Goal: Task Accomplishment & Management: Complete application form

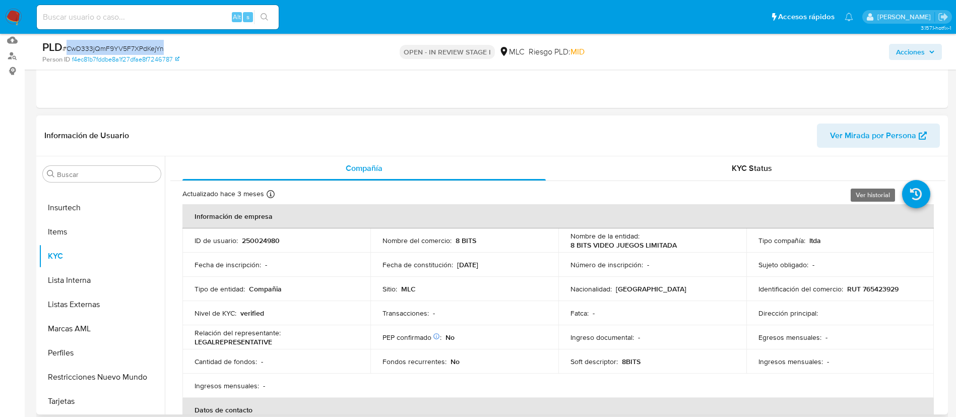
scroll to position [151, 0]
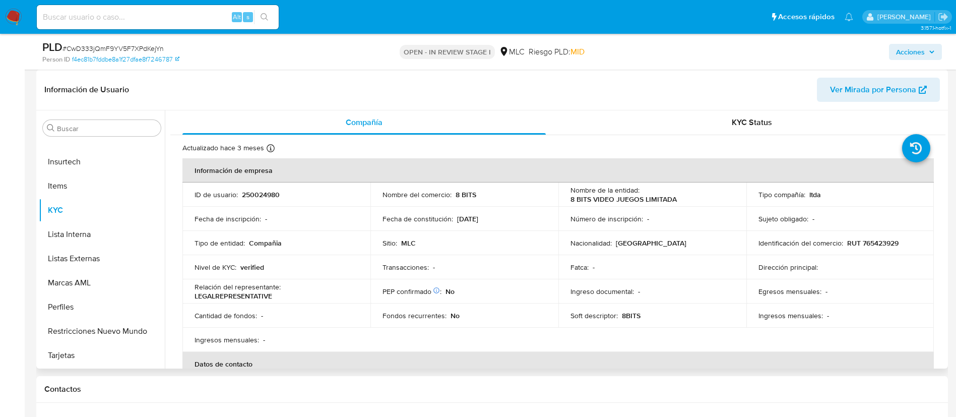
drag, startPoint x: 941, startPoint y: 173, endPoint x: 945, endPoint y: 188, distance: 15.2
click at [945, 188] on div "Compañía KYC Status Actualizado hace 3 meses Creado: 06/02/2021 20:29:22 Actual…" at bounding box center [555, 239] width 781 height 258
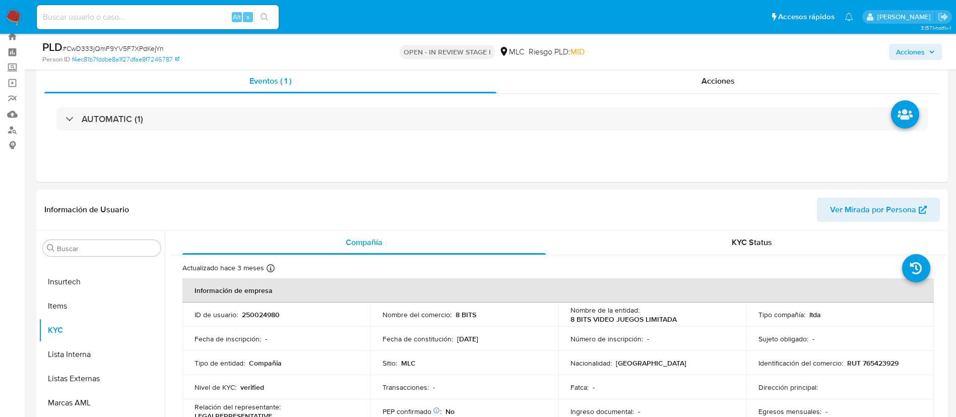
scroll to position [0, 0]
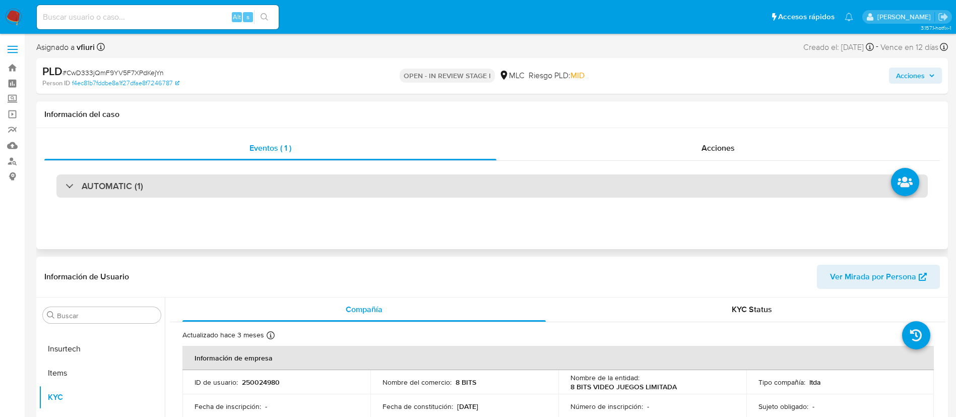
click at [388, 177] on div "AUTOMATIC (1)" at bounding box center [492, 185] width 872 height 23
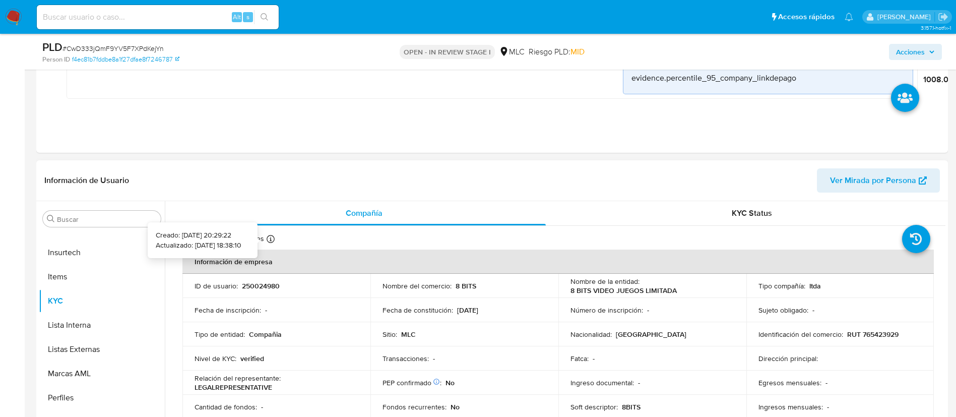
scroll to position [983, 0]
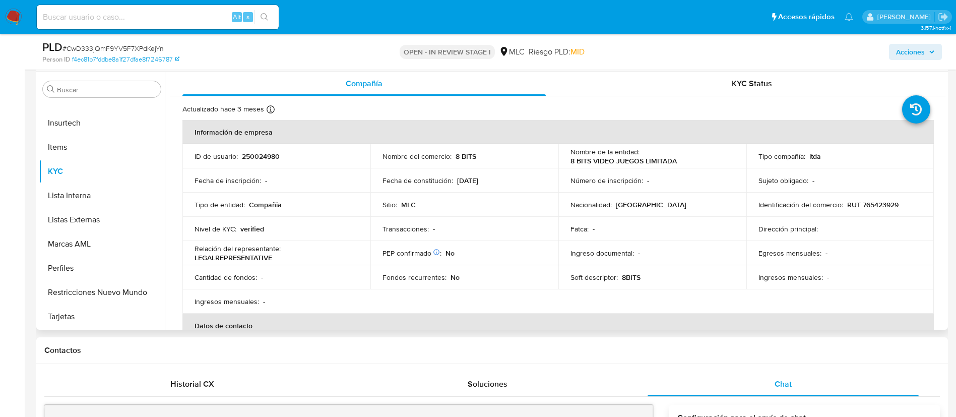
click at [884, 201] on p "RUT 765423929" at bounding box center [873, 204] width 51 height 9
copy p "765423929"
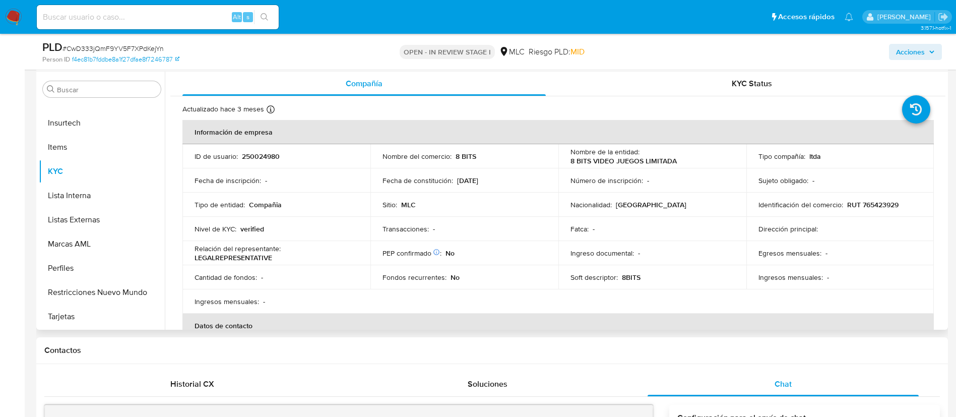
drag, startPoint x: 872, startPoint y: 196, endPoint x: 884, endPoint y: 204, distance: 14.3
click at [884, 204] on p "RUT 765423929" at bounding box center [873, 204] width 51 height 9
copy p "765423929"
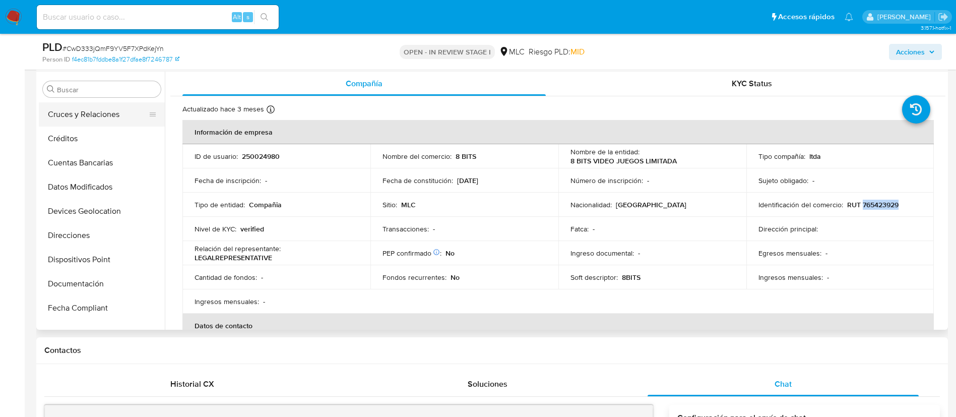
scroll to position [0, 0]
click at [96, 177] on button "Cruces y Relaciones" at bounding box center [98, 186] width 118 height 24
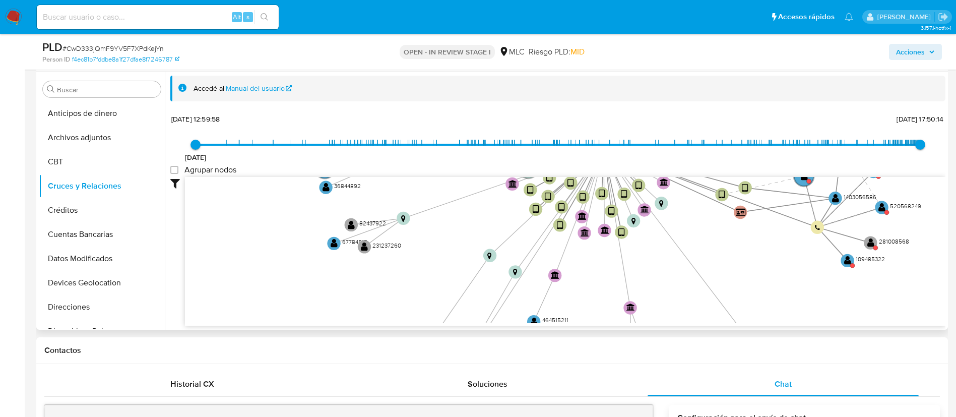
scroll to position [1, 0]
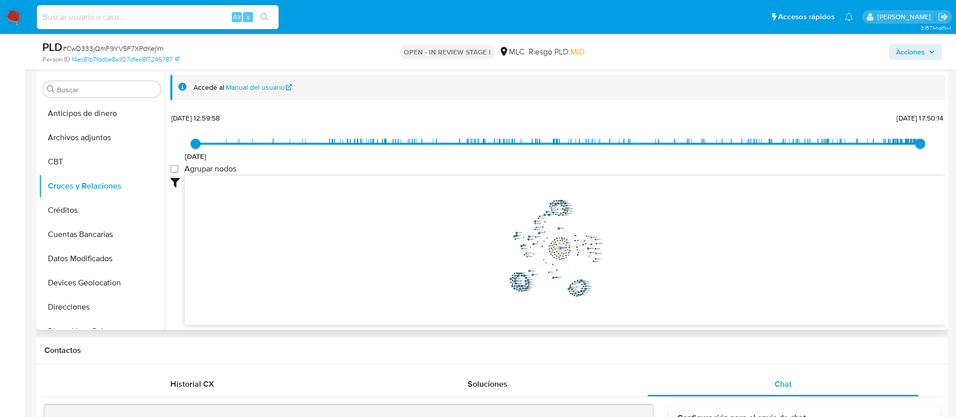
drag, startPoint x: 441, startPoint y: 222, endPoint x: 481, endPoint y: 247, distance: 46.6
click at [446, 247] on icon "device-689cd407126d9a3060226021  device-689fe027fa25545f5e3592ce  device-653a…" at bounding box center [565, 249] width 761 height 146
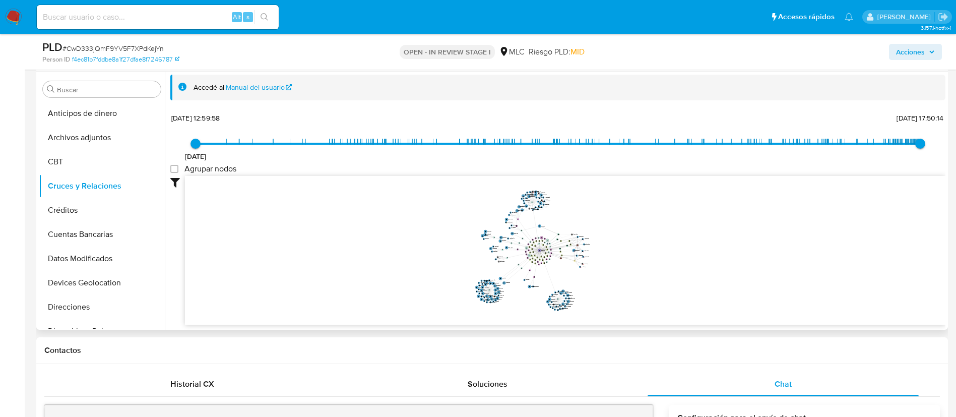
drag, startPoint x: 702, startPoint y: 243, endPoint x: 741, endPoint y: 245, distance: 38.3
click at [740, 245] on icon "device-689cd407126d9a3060226021  device-689fe027fa25545f5e3592ce  device-653a…" at bounding box center [565, 249] width 761 height 146
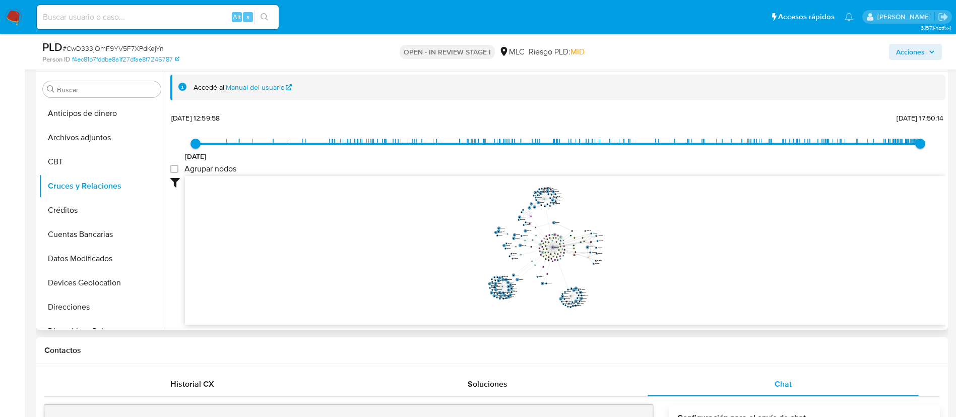
drag, startPoint x: 724, startPoint y: 243, endPoint x: 721, endPoint y: 238, distance: 5.2
click at [721, 238] on icon "device-689cd407126d9a3060226021  device-689fe027fa25545f5e3592ce  device-653a…" at bounding box center [565, 249] width 761 height 146
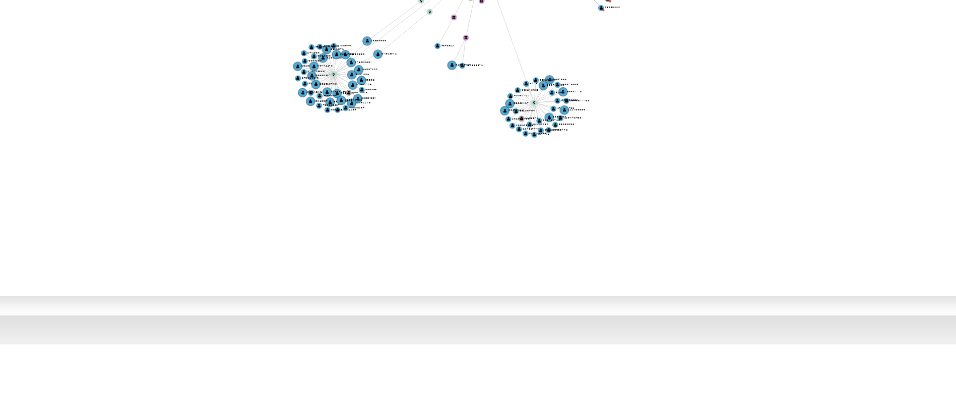
click at [653, 288] on icon "device-689cd407126d9a3060226021  device-689fe027fa25545f5e3592ce  device-653a…" at bounding box center [565, 249] width 761 height 146
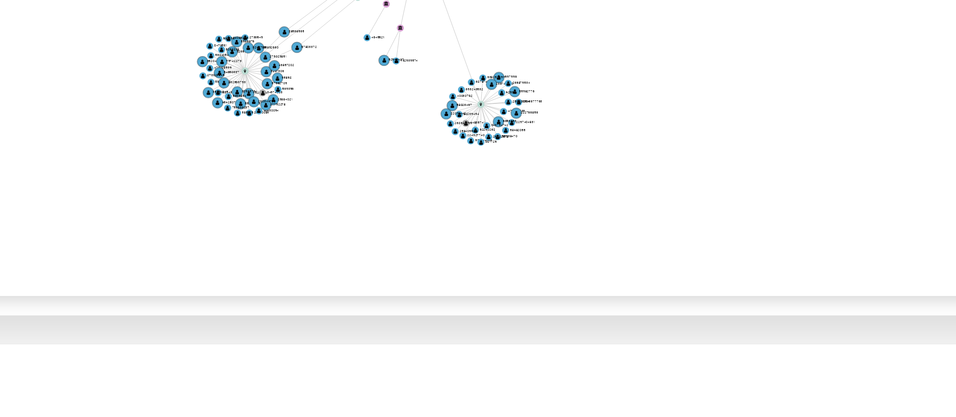
drag, startPoint x: 649, startPoint y: 295, endPoint x: 657, endPoint y: 303, distance: 11.4
click at [654, 303] on icon "device-689cd407126d9a3060226021  device-689fe027fa25545f5e3592ce  device-653a…" at bounding box center [565, 249] width 761 height 146
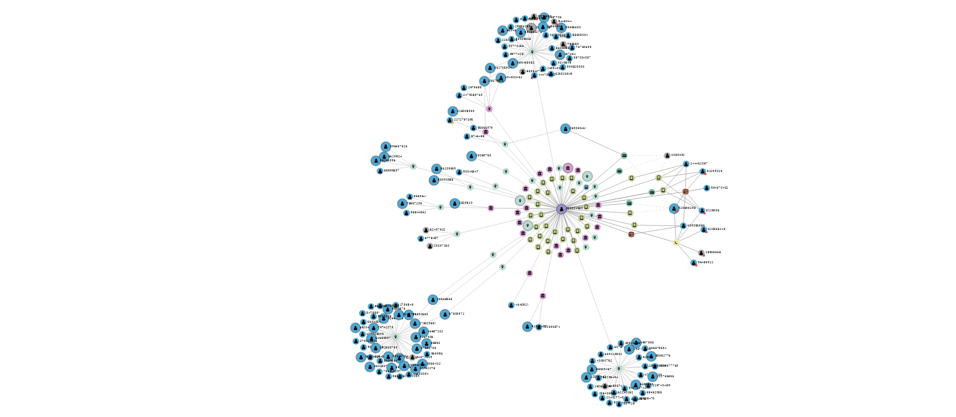
drag, startPoint x: 616, startPoint y: 234, endPoint x: 644, endPoint y: 239, distance: 28.8
click at [644, 239] on icon "device-689cd407126d9a3060226021  device-689fe027fa25545f5e3592ce  device-653a…" at bounding box center [565, 249] width 761 height 146
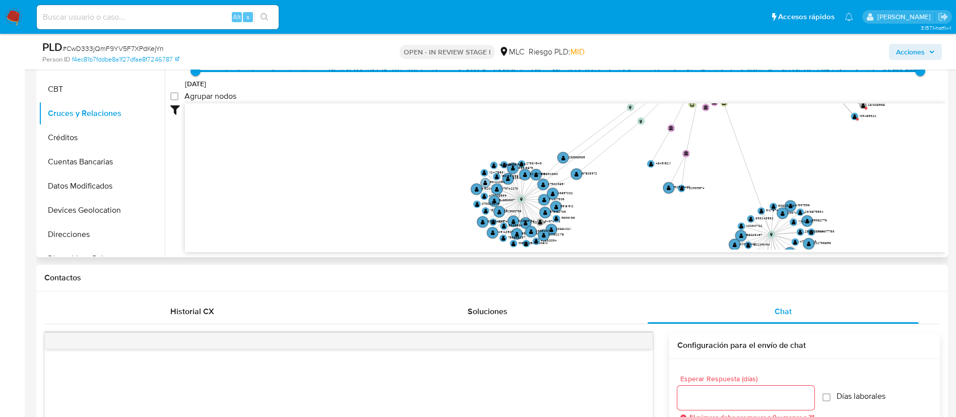
scroll to position [1059, 0]
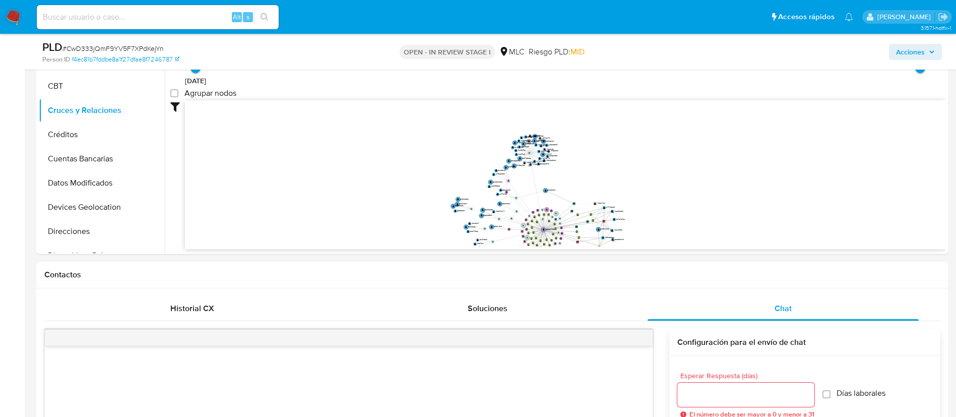
drag, startPoint x: 457, startPoint y: 220, endPoint x: 437, endPoint y: 269, distance: 53.1
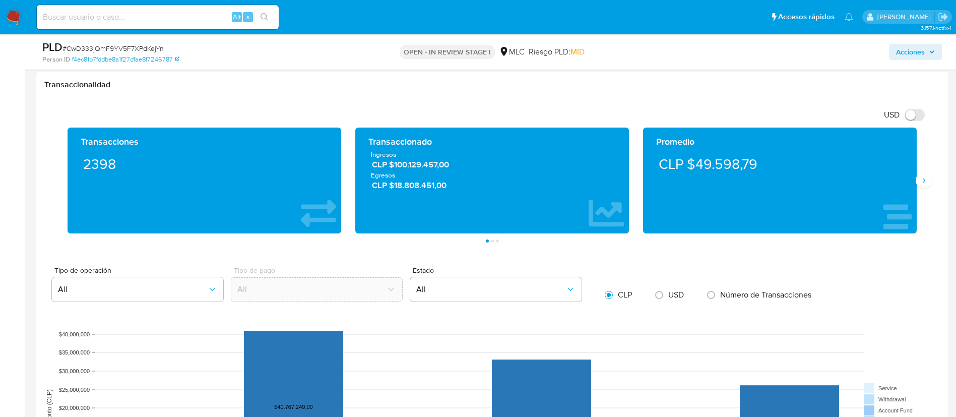
scroll to position [2042, 0]
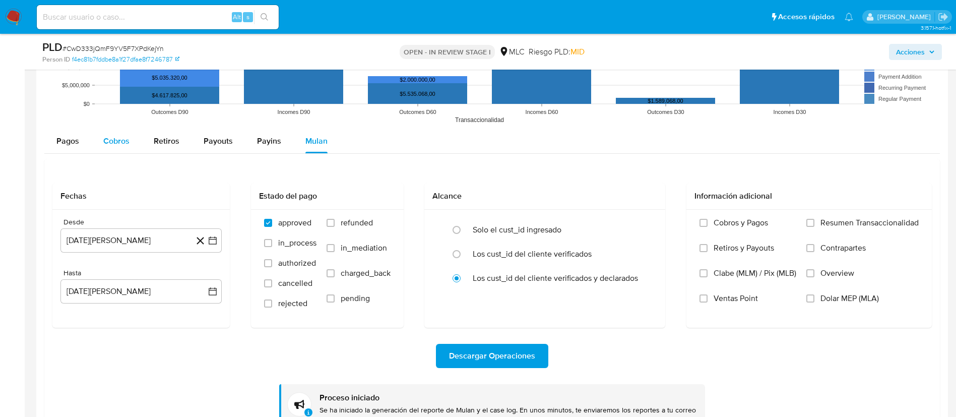
click at [116, 142] on span "Cobros" at bounding box center [116, 141] width 26 height 12
select select "10"
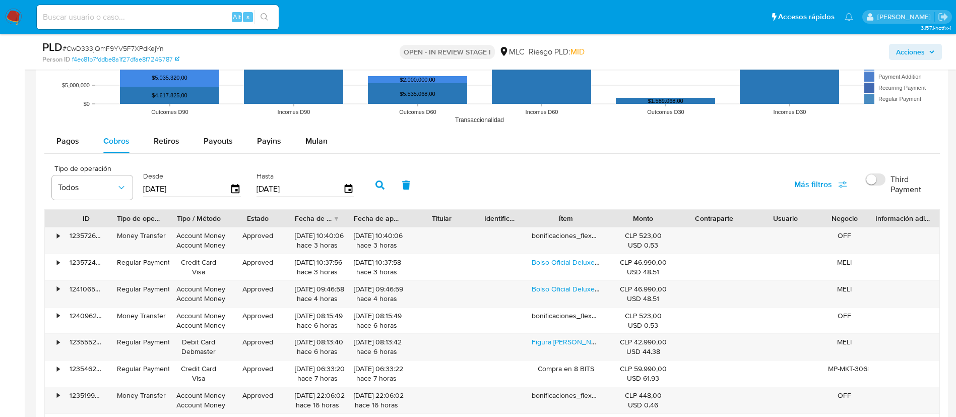
click at [245, 188] on div "Desde 01/06/2025" at bounding box center [193, 184] width 105 height 40
click at [235, 190] on icon "button" at bounding box center [236, 189] width 18 height 18
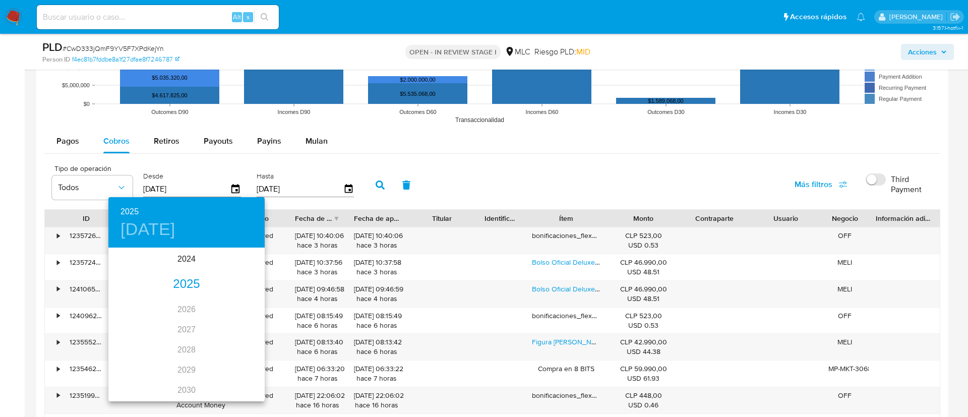
click at [188, 277] on div "2025" at bounding box center [186, 284] width 156 height 20
click at [195, 311] on div "may." at bounding box center [186, 306] width 52 height 38
type input "01/05/2025"
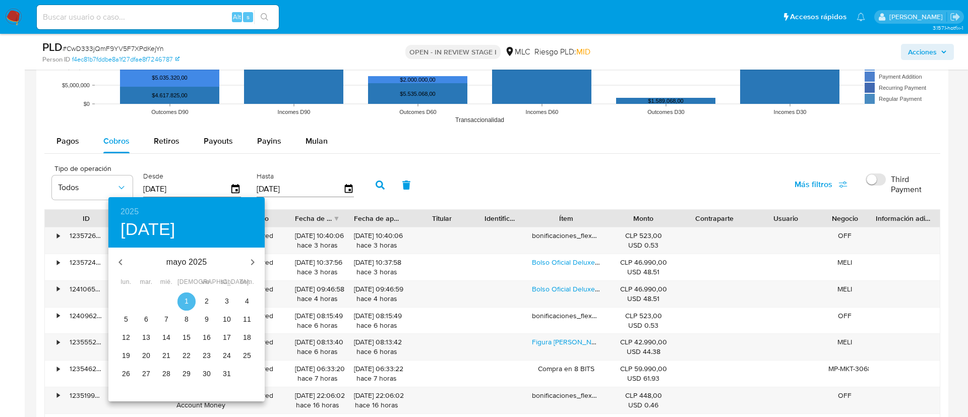
click at [186, 306] on p "1" at bounding box center [187, 301] width 4 height 10
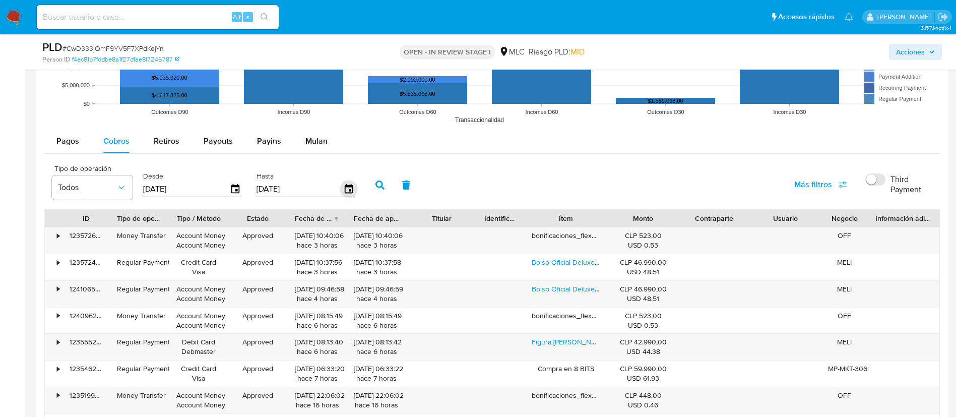
click at [347, 189] on icon "button" at bounding box center [349, 189] width 18 height 18
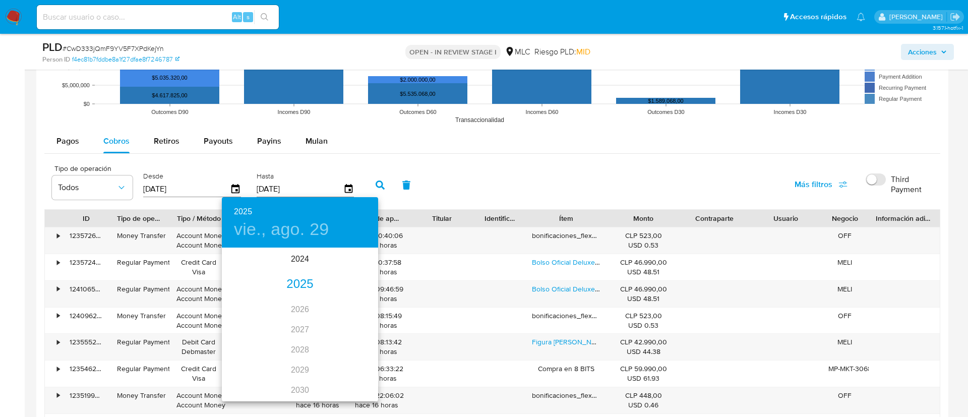
click at [296, 288] on div "2025" at bounding box center [300, 284] width 156 height 20
click at [293, 306] on div "may." at bounding box center [300, 306] width 52 height 38
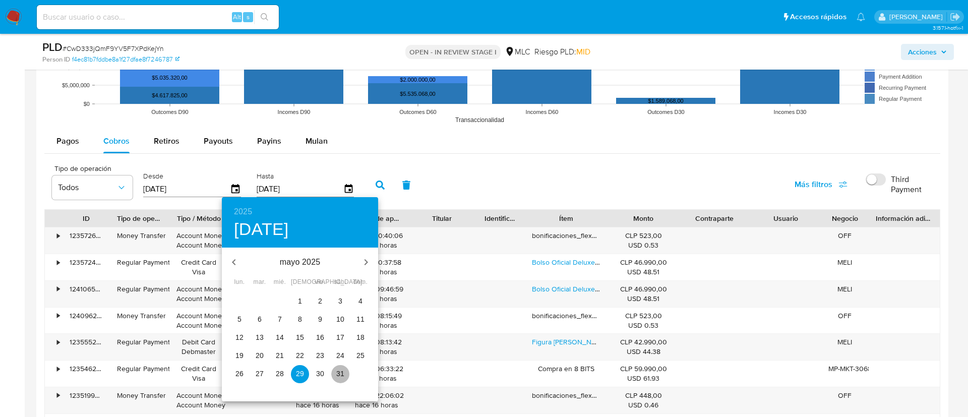
click at [341, 376] on p "31" at bounding box center [340, 374] width 8 height 10
type input "31/05/2025"
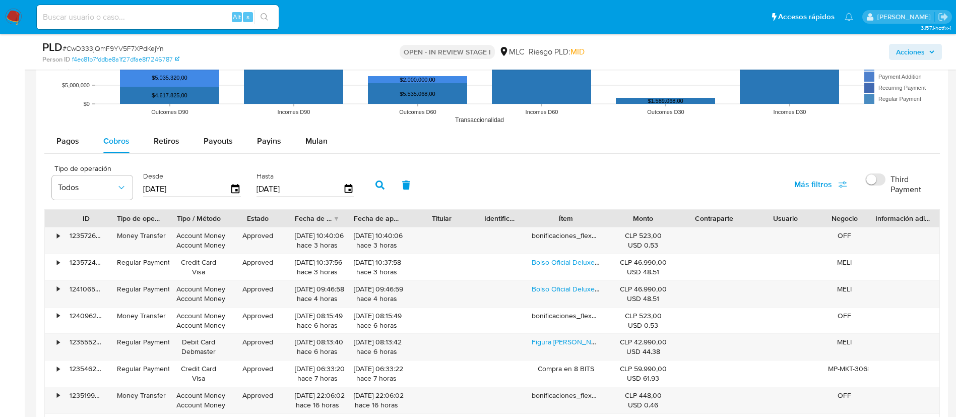
click at [376, 187] on icon "button" at bounding box center [380, 184] width 9 height 9
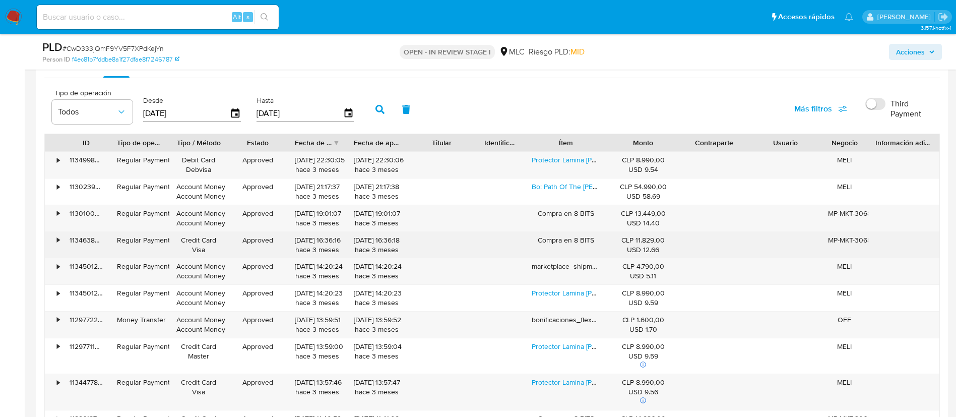
scroll to position [2269, 0]
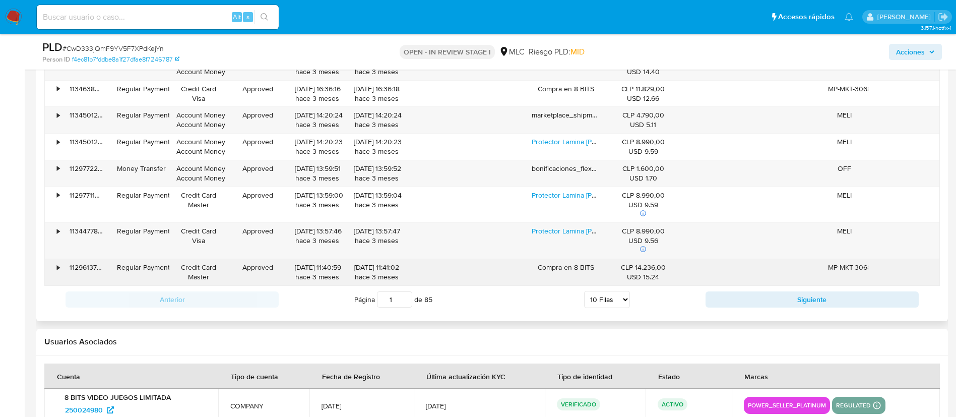
click at [55, 267] on div "•" at bounding box center [54, 272] width 18 height 26
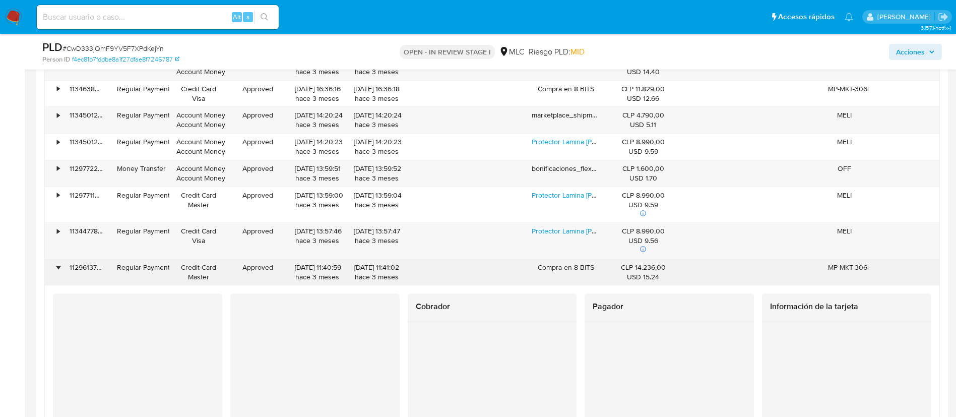
click at [57, 267] on div "•" at bounding box center [58, 268] width 3 height 10
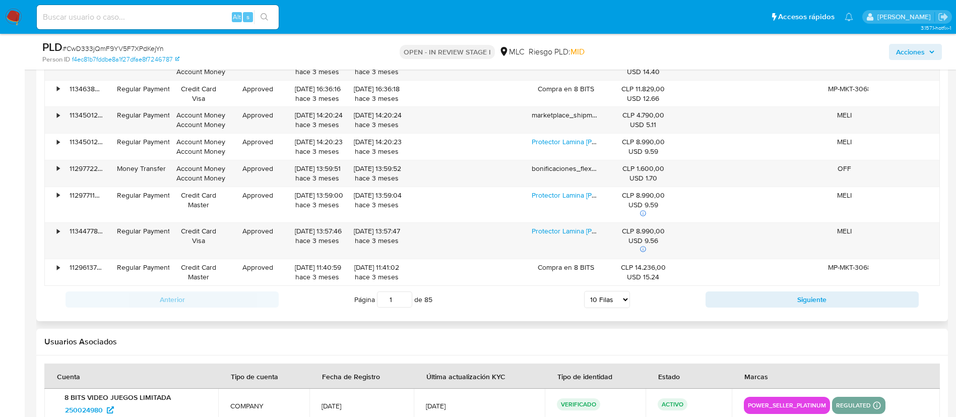
click at [752, 286] on div "Anterior Página 1 de 85 5 Filas 10 Filas 20 Filas 25 Filas 50 Filas 100 Filas S…" at bounding box center [492, 299] width 896 height 27
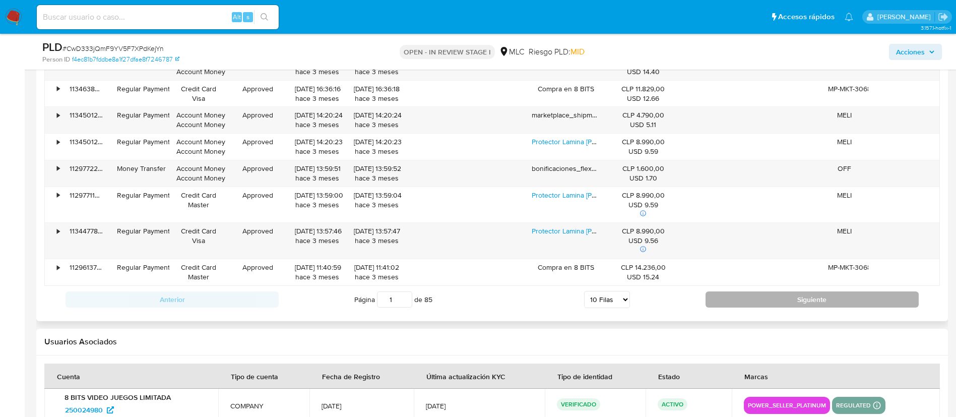
click at [755, 300] on button "Siguiente" at bounding box center [812, 299] width 213 height 16
type input "2"
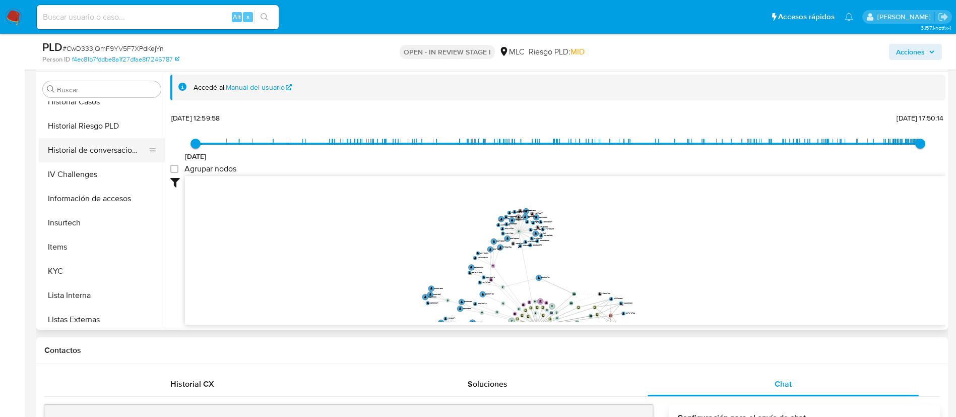
scroll to position [426, 0]
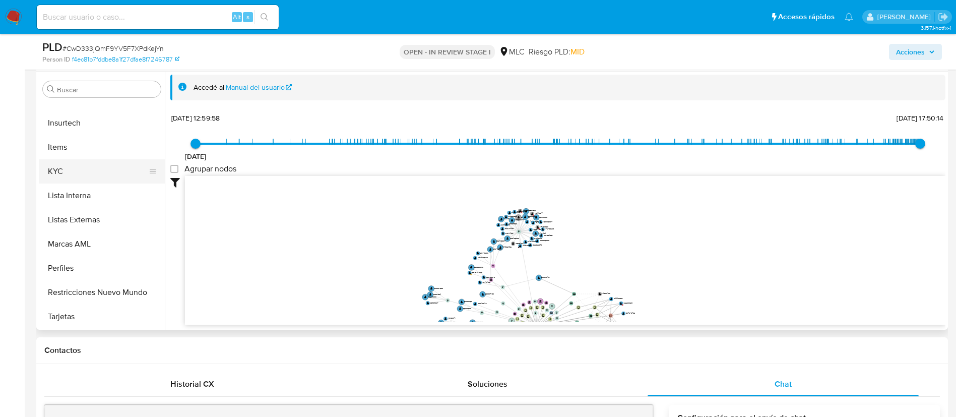
click at [82, 170] on button "KYC" at bounding box center [98, 171] width 118 height 24
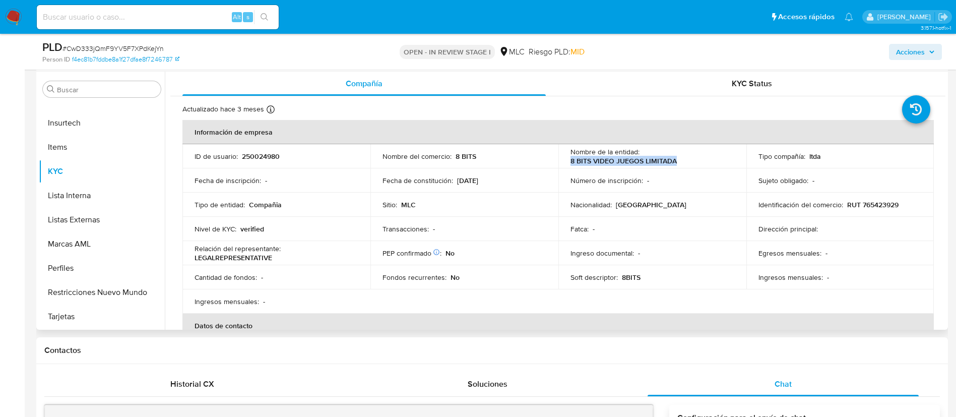
drag, startPoint x: 569, startPoint y: 159, endPoint x: 703, endPoint y: 163, distance: 134.7
click at [703, 163] on div "Nombre de la entidad : 8 BITS VIDEO JUEGOS LIMITADA" at bounding box center [653, 156] width 164 height 18
copy p "8 BITS VIDEO JUEGOS LIMITADA"
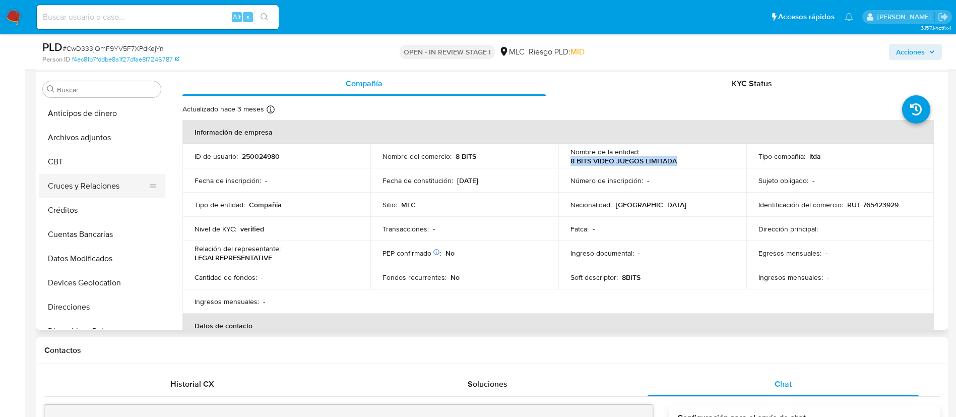
click at [92, 189] on button "Cruces y Relaciones" at bounding box center [98, 186] width 118 height 24
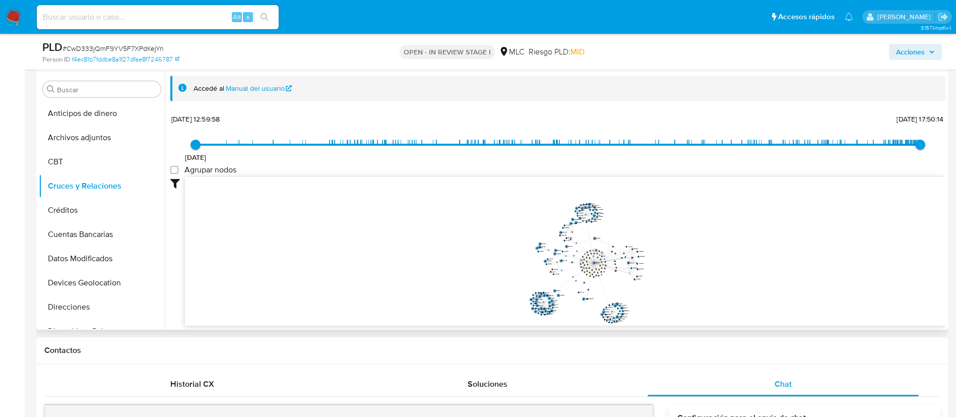
drag, startPoint x: 730, startPoint y: 243, endPoint x: 684, endPoint y: 257, distance: 47.5
click at [680, 289] on icon "device-689cd407126d9a3060226021  device-689fe027fa25545f5e3592ce  device-653a…" at bounding box center [565, 250] width 761 height 146
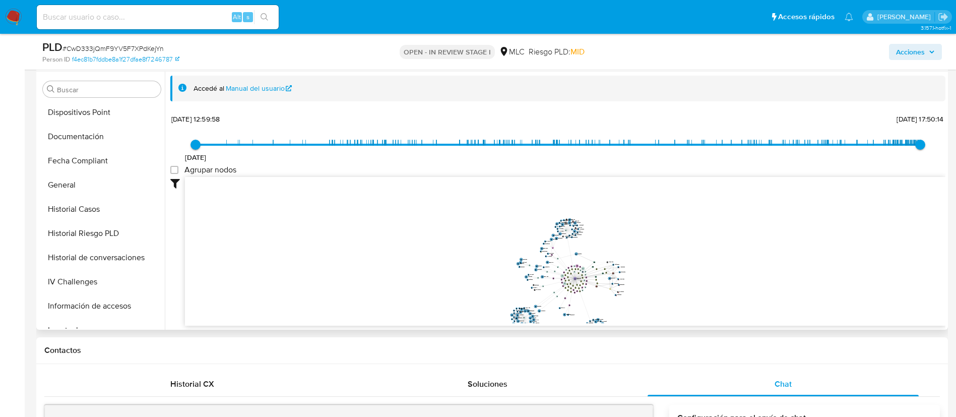
scroll to position [426, 0]
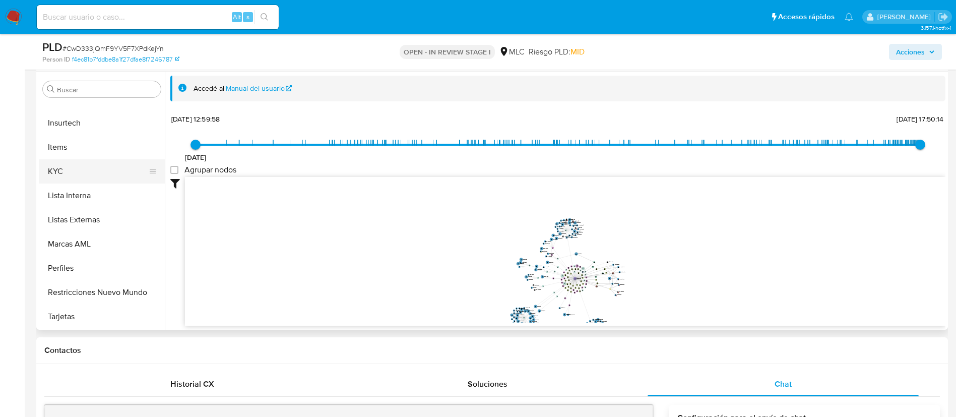
click at [64, 170] on button "KYC" at bounding box center [98, 171] width 118 height 24
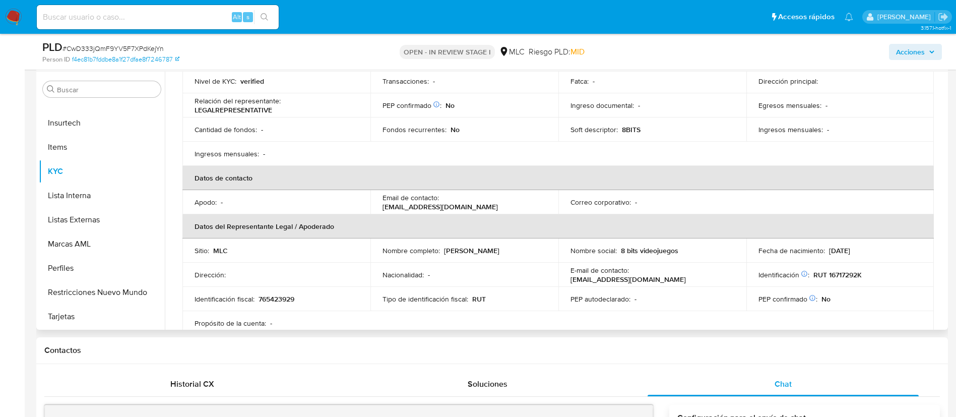
scroll to position [151, 0]
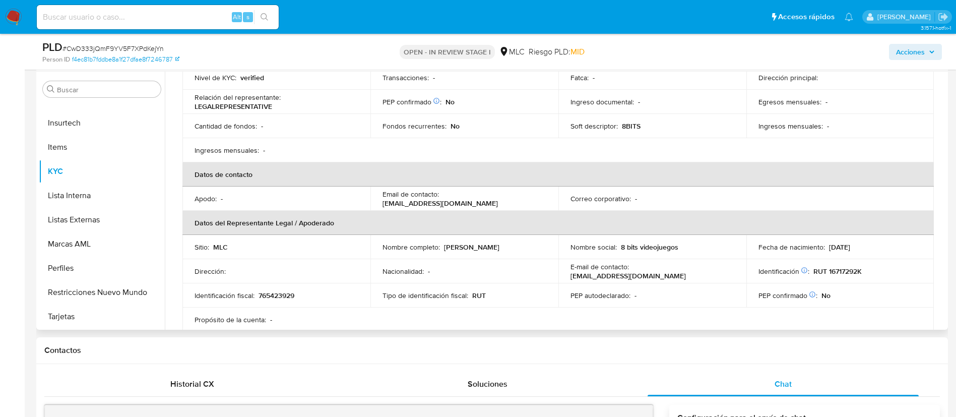
click at [455, 249] on p "Juan Mauricio Fernández Reyes" at bounding box center [471, 247] width 55 height 9
click at [455, 250] on p "Juan Mauricio Fernández Reyes" at bounding box center [471, 247] width 55 height 9
click at [444, 252] on p "Juan Mauricio Fernández Reyes" at bounding box center [471, 247] width 55 height 9
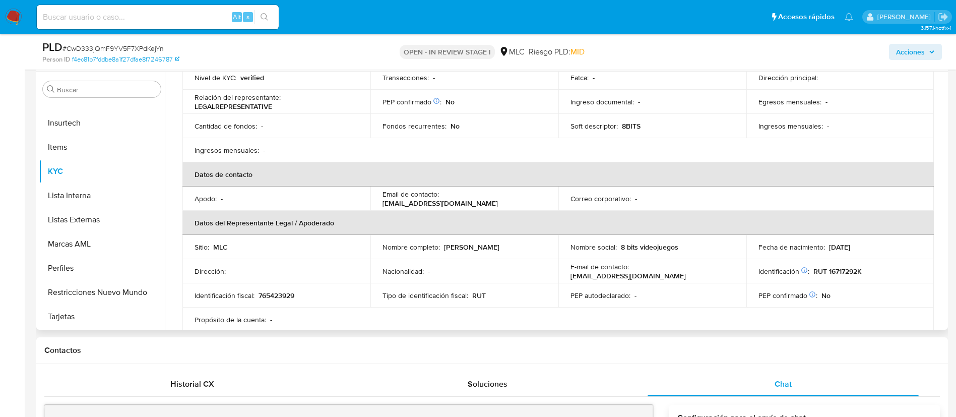
drag, startPoint x: 382, startPoint y: 252, endPoint x: 516, endPoint y: 253, distance: 133.6
click at [516, 252] on div "Nombre completo : Juan Mauricio Fernández Reyes" at bounding box center [465, 247] width 164 height 9
copy p "Juan Mauricio Fernández Reyes"
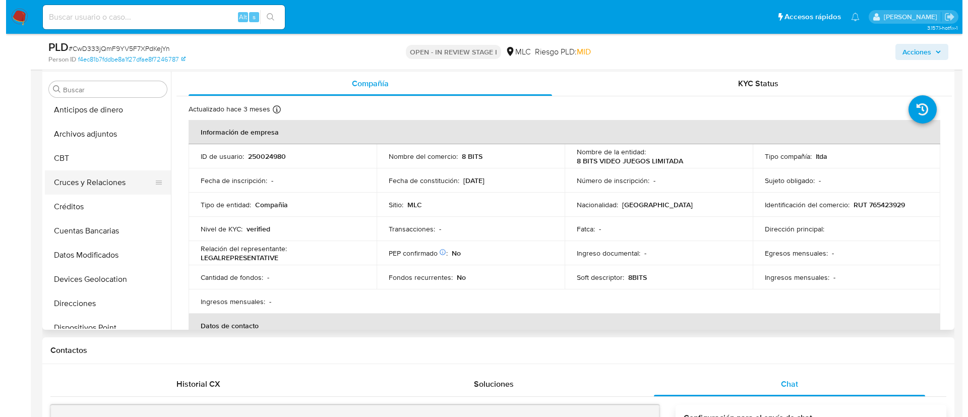
scroll to position [0, 0]
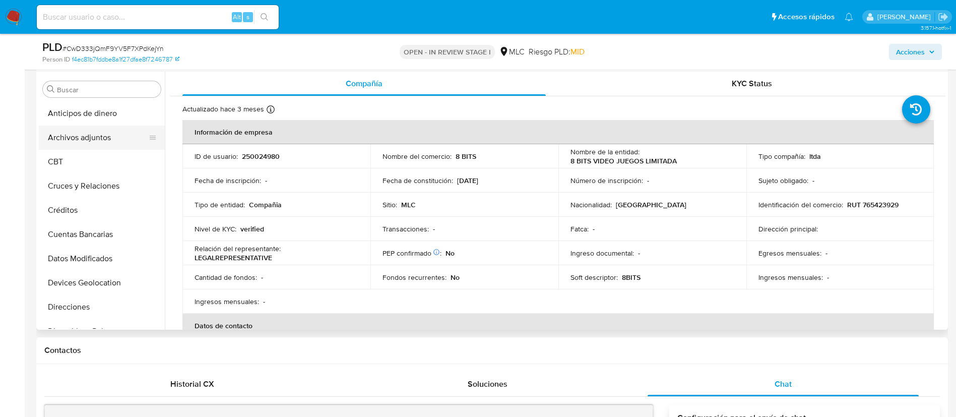
click at [101, 136] on button "Archivos adjuntos" at bounding box center [98, 138] width 118 height 24
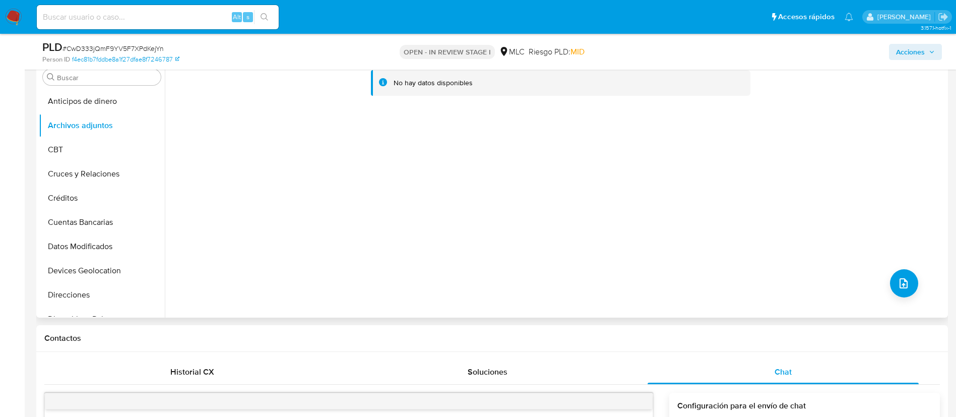
click at [924, 289] on div "No hay datos disponibles" at bounding box center [555, 188] width 781 height 258
click at [892, 286] on button "upload-file" at bounding box center [904, 283] width 28 height 28
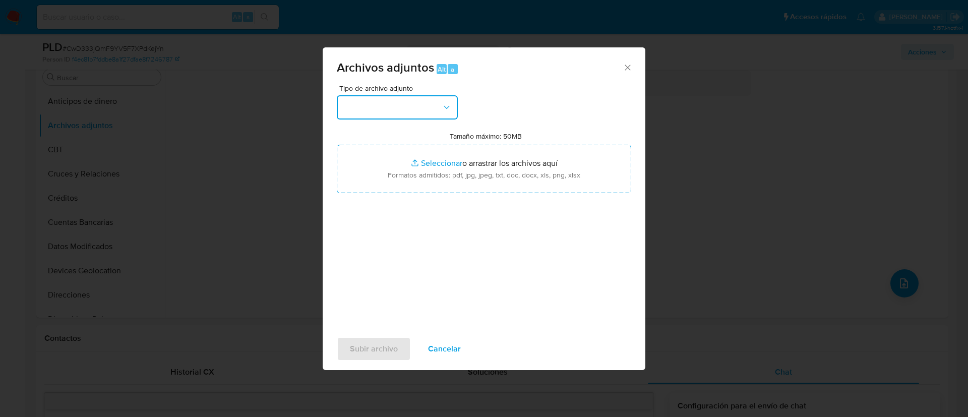
click at [403, 98] on button "button" at bounding box center [397, 107] width 121 height 24
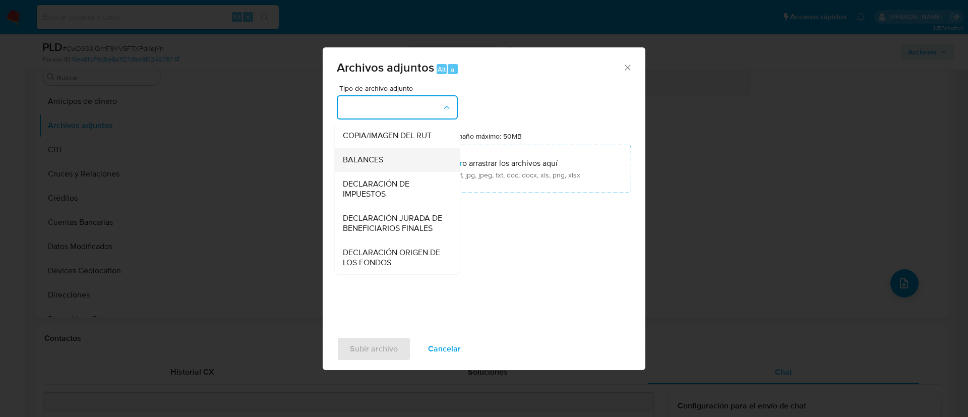
scroll to position [117, 0]
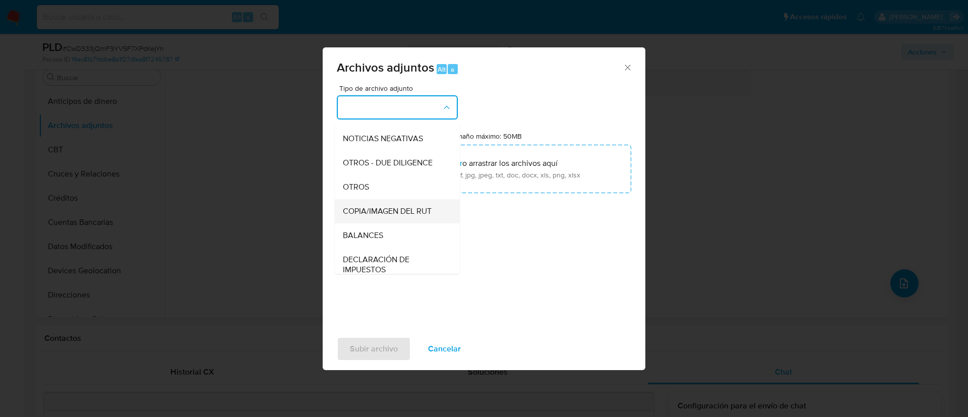
click at [380, 211] on div "COPIA/IMAGEN DEL RUT" at bounding box center [394, 211] width 103 height 24
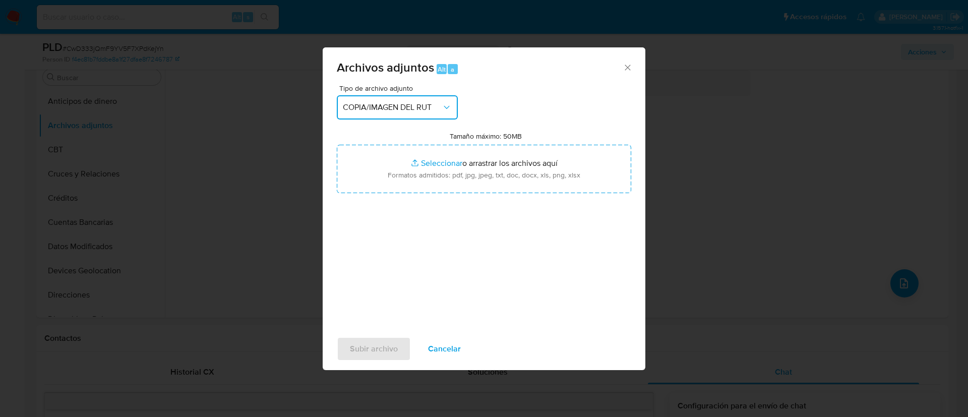
click at [414, 104] on span "COPIA/IMAGEN DEL RUT" at bounding box center [392, 107] width 99 height 10
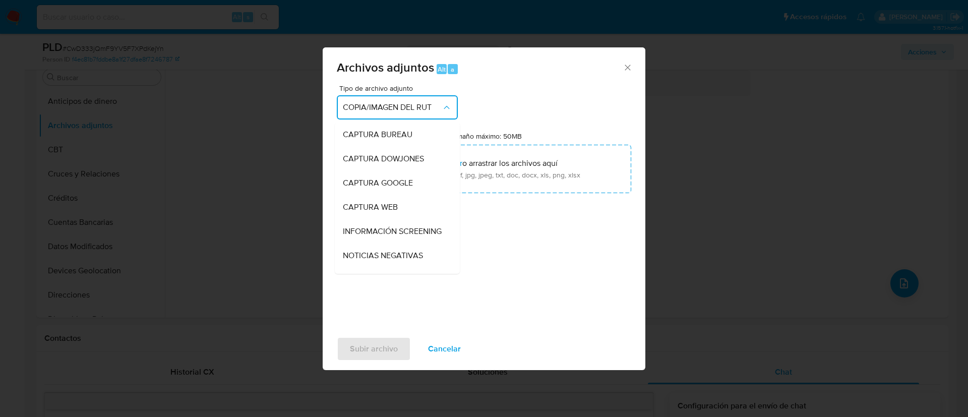
scroll to position [140, 0]
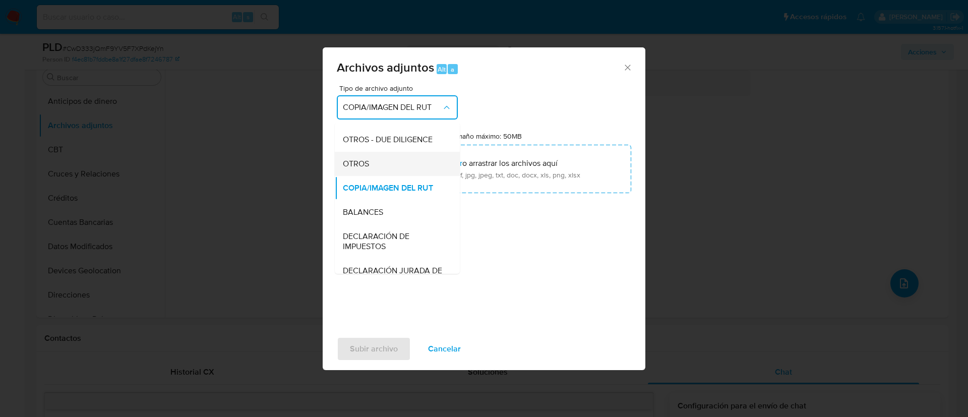
click at [388, 176] on div "OTROS" at bounding box center [394, 164] width 103 height 24
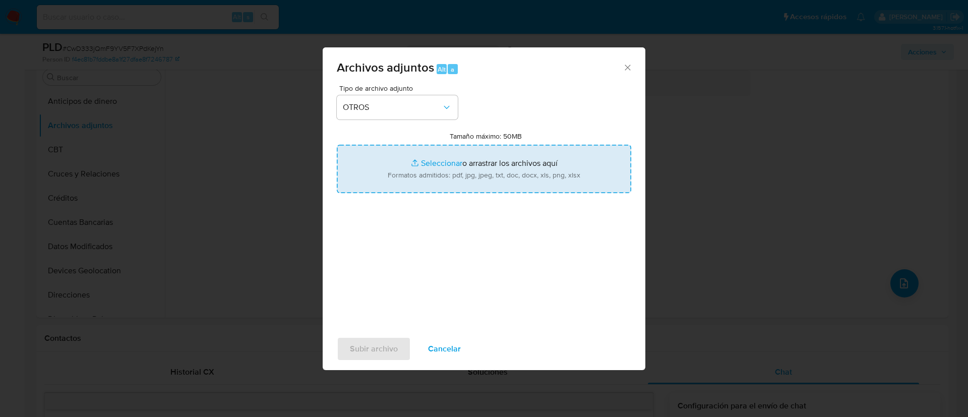
type input "C:\fakepath\Tabla 250024980.xlsx"
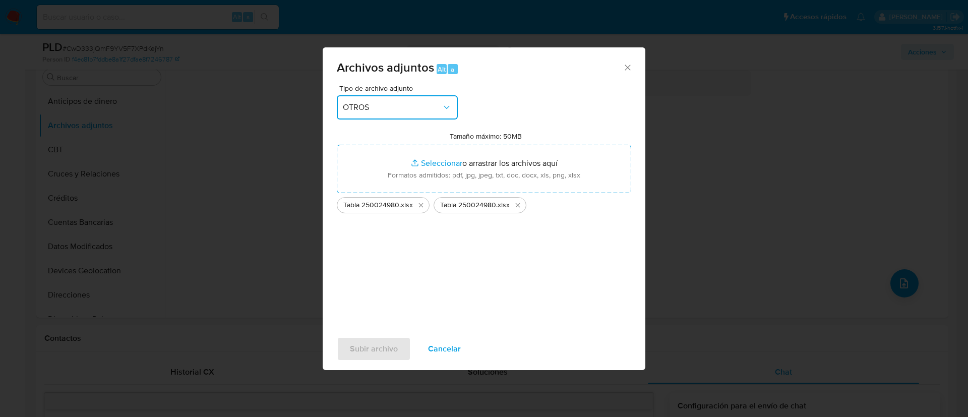
click at [417, 105] on span "OTROS" at bounding box center [392, 107] width 99 height 10
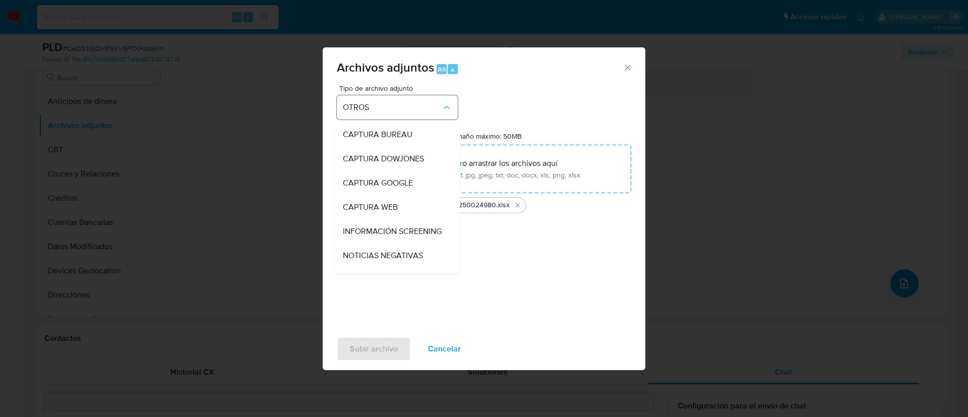
scroll to position [116, 0]
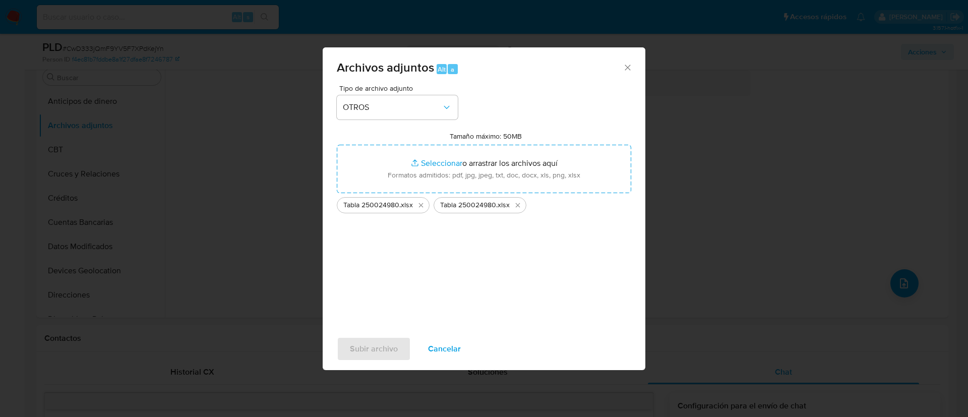
click at [546, 92] on div "Tipo de archivo adjunto OTROS Tamaño máximo: 50MB Seleccionar archivos Seleccio…" at bounding box center [484, 204] width 294 height 238
click at [417, 89] on span "Tipo de archivo adjunto" at bounding box center [399, 88] width 121 height 7
click at [421, 103] on span "OTROS" at bounding box center [392, 107] width 99 height 10
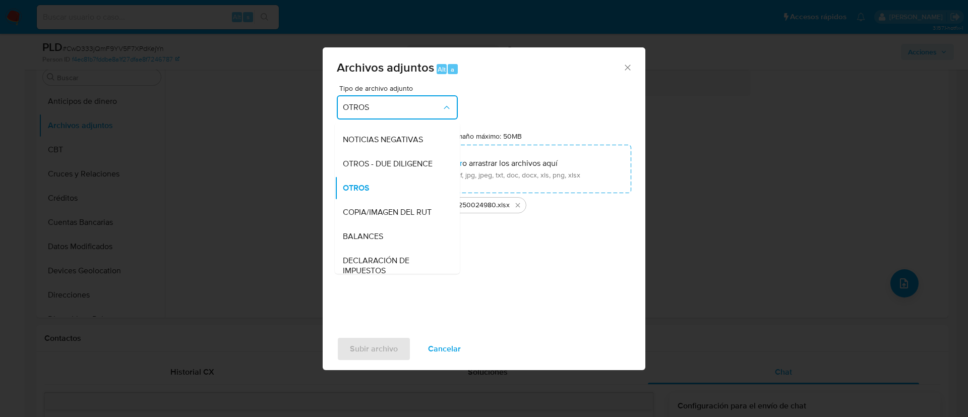
drag, startPoint x: 408, startPoint y: 193, endPoint x: 412, endPoint y: 201, distance: 9.0
click at [408, 194] on div "OTROS" at bounding box center [394, 188] width 103 height 24
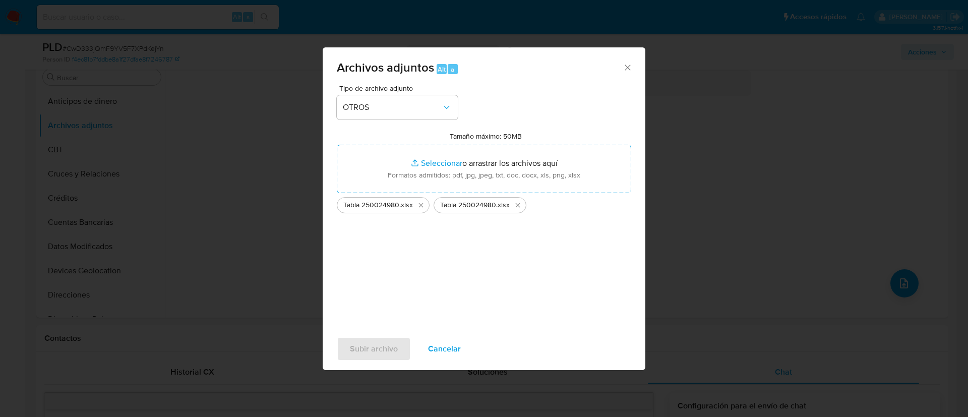
drag, startPoint x: 431, startPoint y: 252, endPoint x: 419, endPoint y: 281, distance: 31.6
click at [432, 252] on div "Tipo de archivo adjunto OTROS Tamaño máximo: 50MB Seleccionar archivos Seleccio…" at bounding box center [484, 204] width 294 height 238
click at [453, 347] on span "Cancelar" at bounding box center [444, 349] width 33 height 22
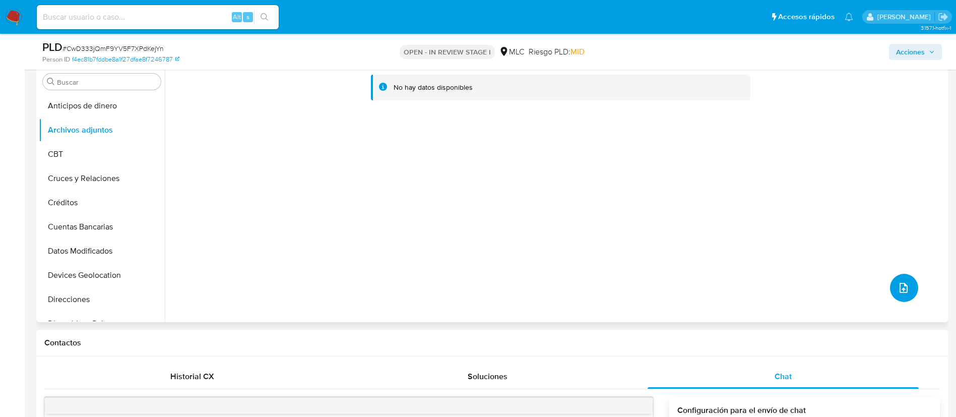
scroll to position [983, 0]
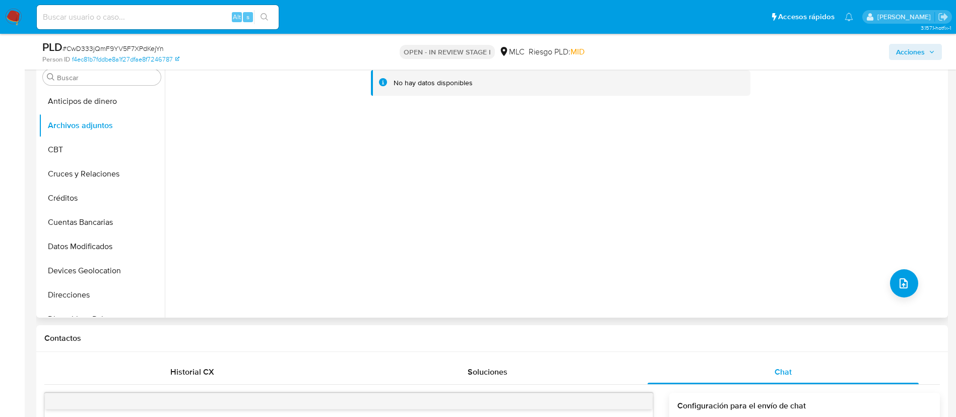
click at [916, 281] on div "No hay datos disponibles" at bounding box center [555, 188] width 781 height 258
click at [907, 280] on button "upload-file" at bounding box center [904, 283] width 28 height 28
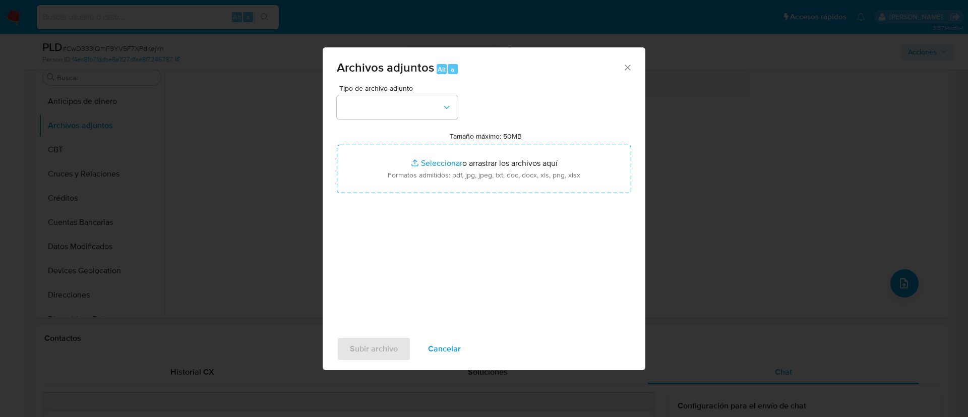
click at [633, 69] on div "Archivos adjuntos Alt a" at bounding box center [484, 66] width 323 height 38
click at [629, 68] on icon "Cerrar" at bounding box center [628, 68] width 6 height 6
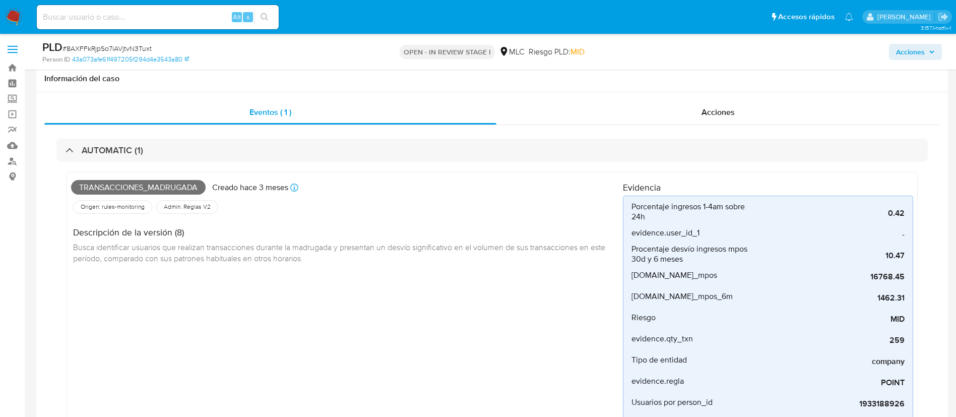
select select "10"
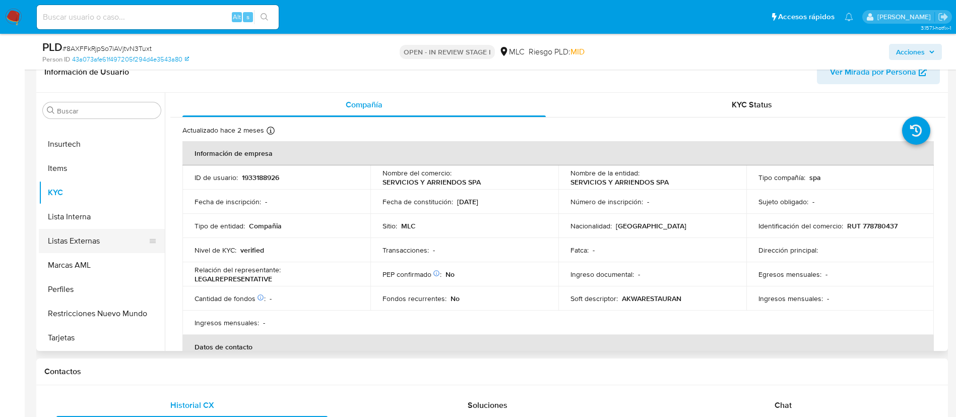
scroll to position [48, 0]
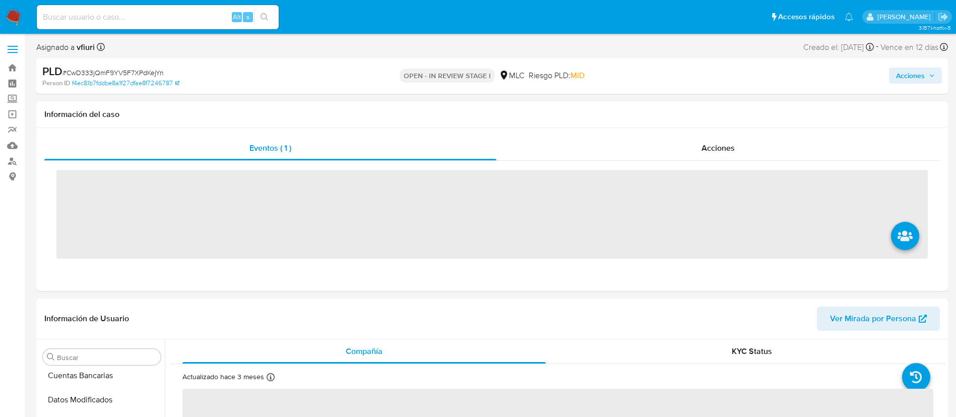
scroll to position [426, 0]
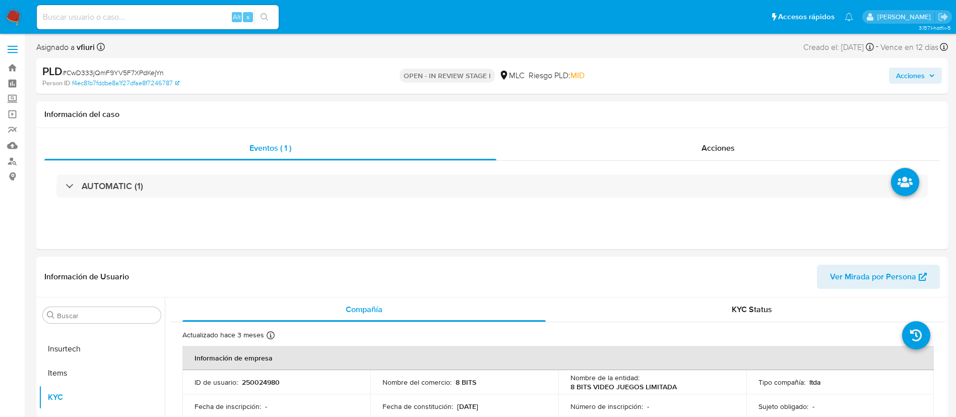
select select "10"
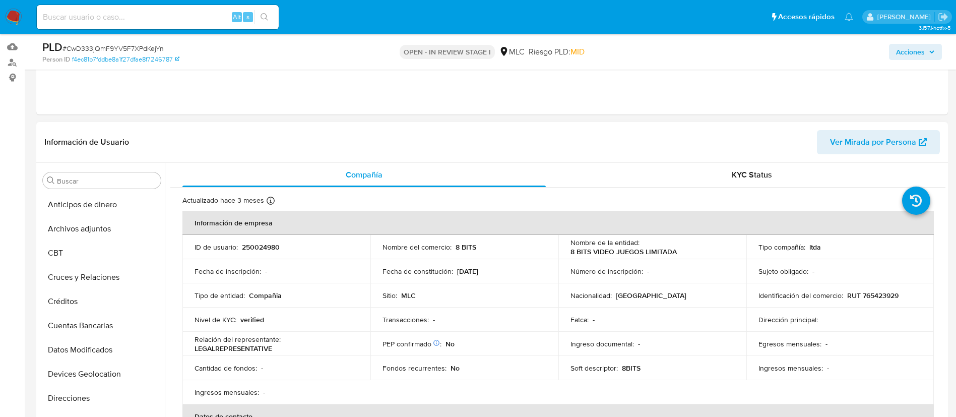
scroll to position [76, 0]
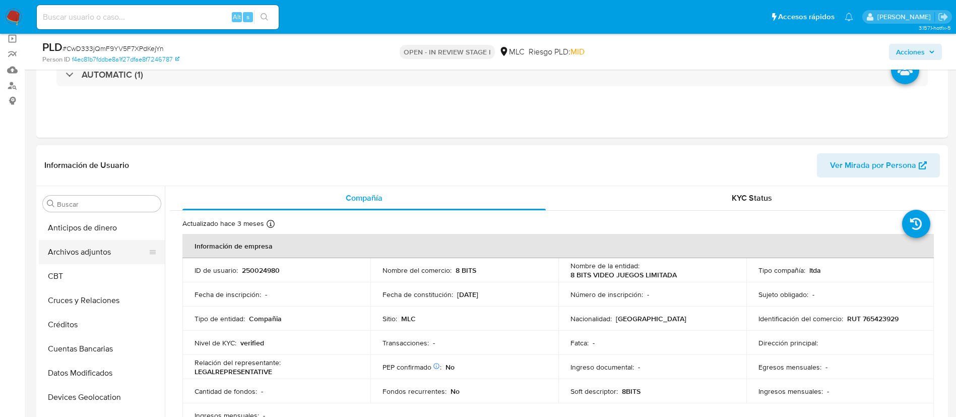
click at [97, 249] on button "Archivos adjuntos" at bounding box center [98, 252] width 118 height 24
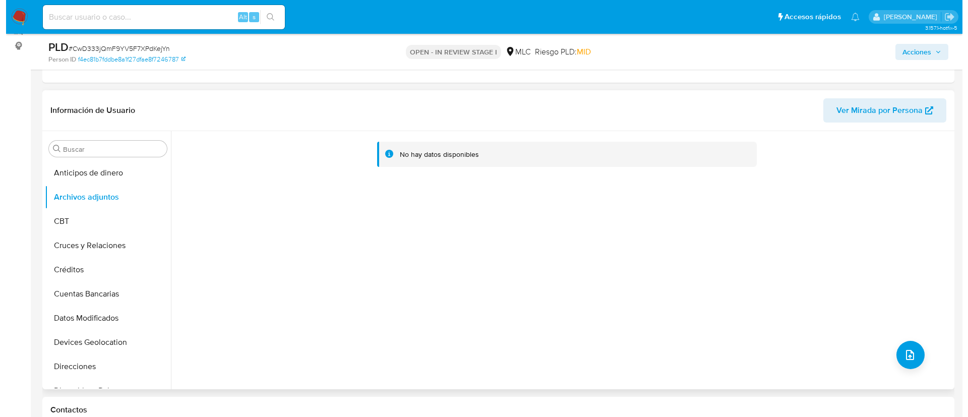
scroll to position [151, 0]
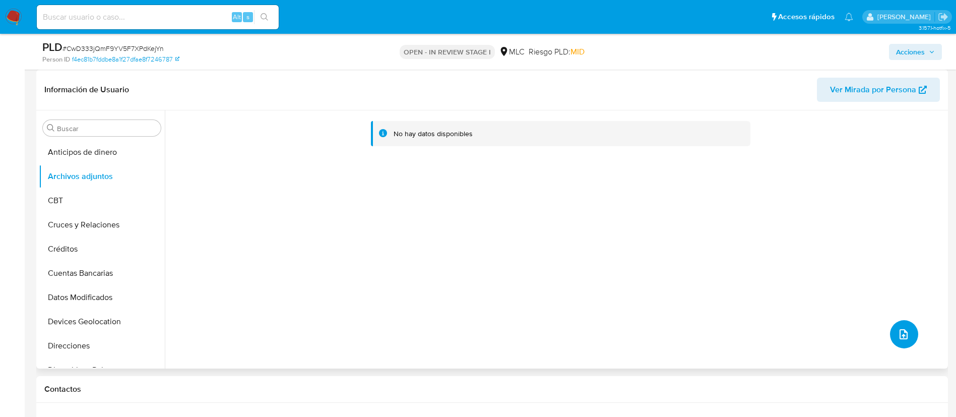
click at [898, 335] on icon "upload-file" at bounding box center [904, 334] width 12 height 12
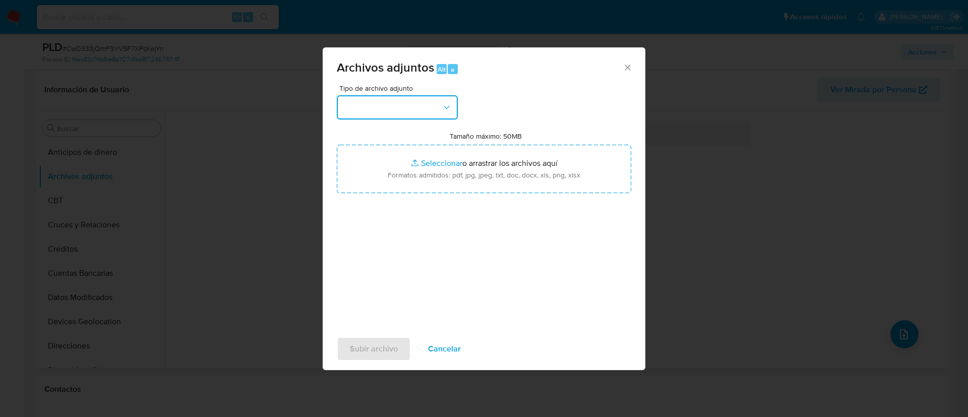
click at [399, 109] on button "button" at bounding box center [397, 107] width 121 height 24
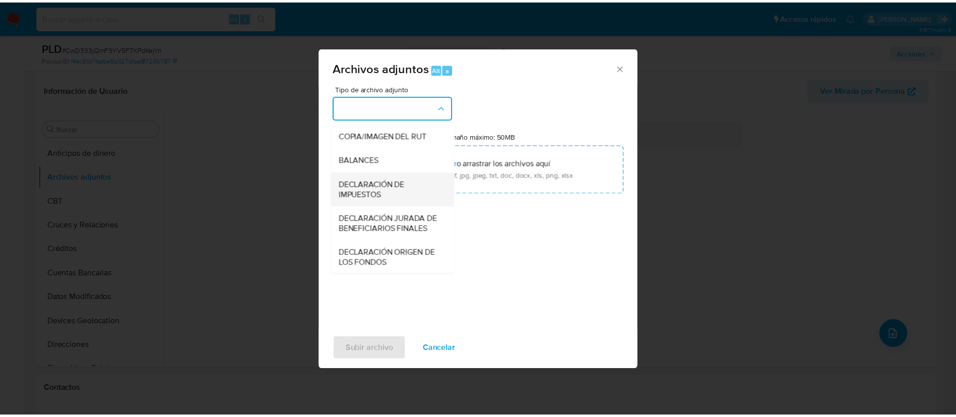
scroll to position [117, 0]
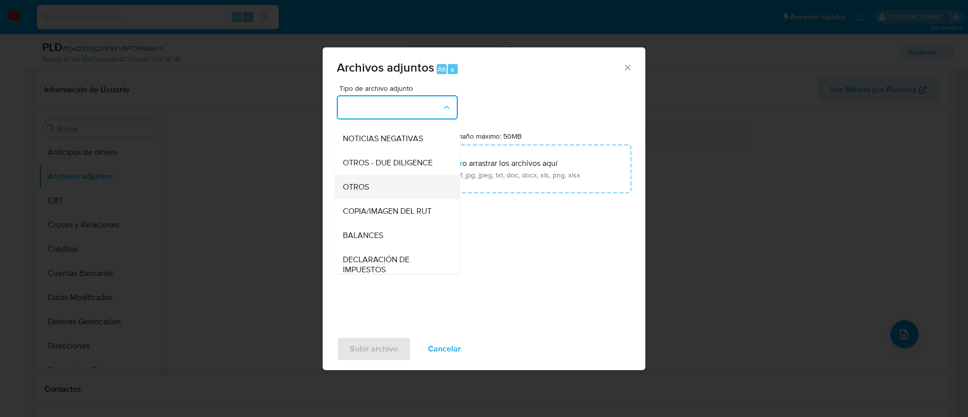
click at [381, 199] on div "OTROS" at bounding box center [394, 187] width 103 height 24
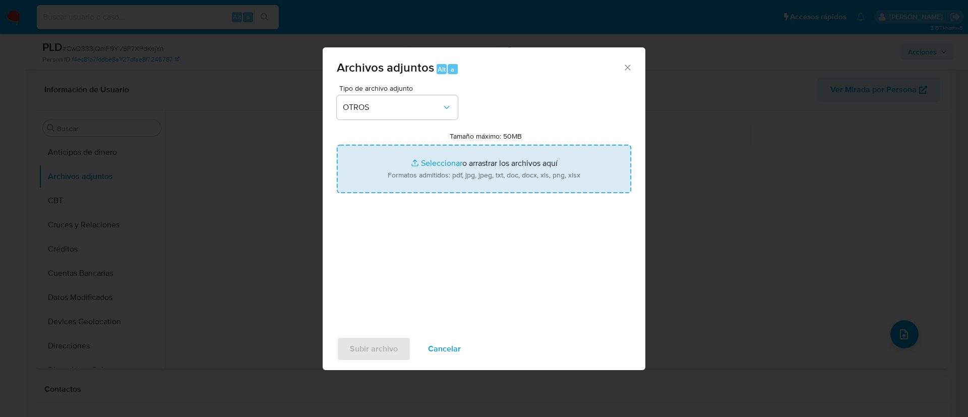
type input "C:\fakepath\250024980 - 29_08_2025.pdf"
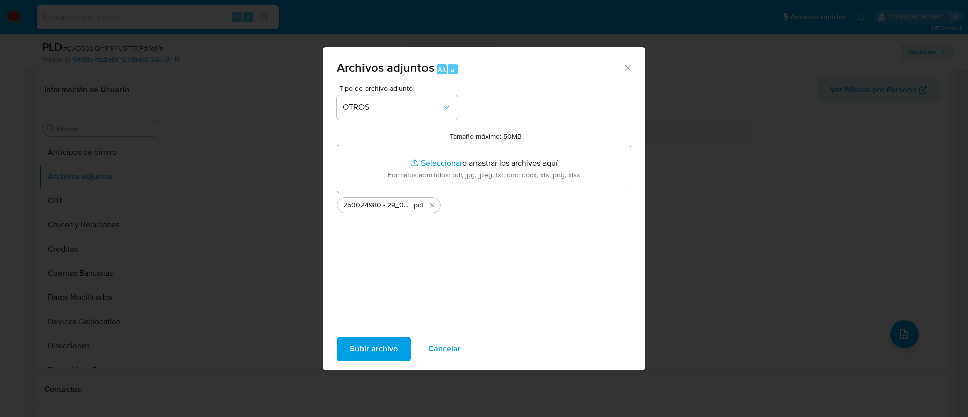
click at [452, 350] on span "Cancelar" at bounding box center [444, 349] width 33 height 22
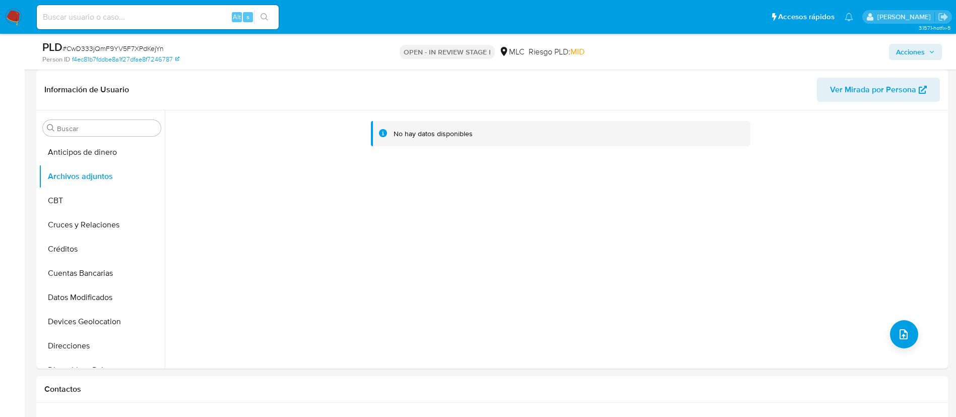
click at [132, 51] on span "# CwD333jQmF9YV5F7XPdKejYn" at bounding box center [113, 48] width 101 height 10
copy span "CwD333jQmF9YV5F7XPdKejYn"
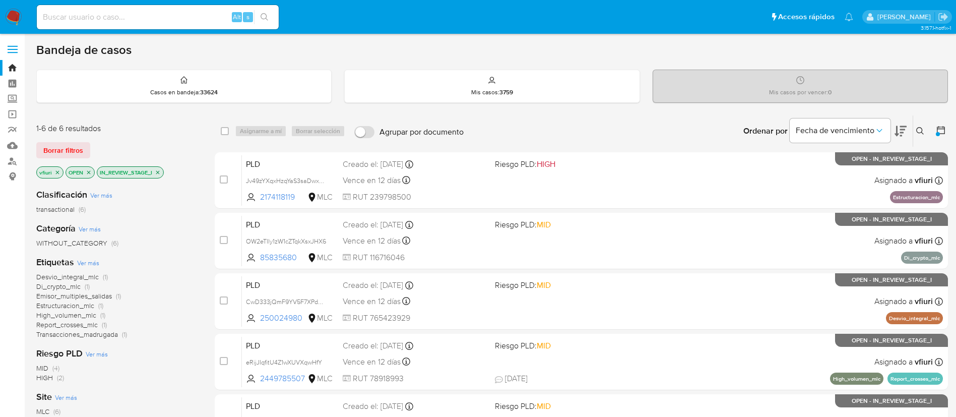
scroll to position [161, 0]
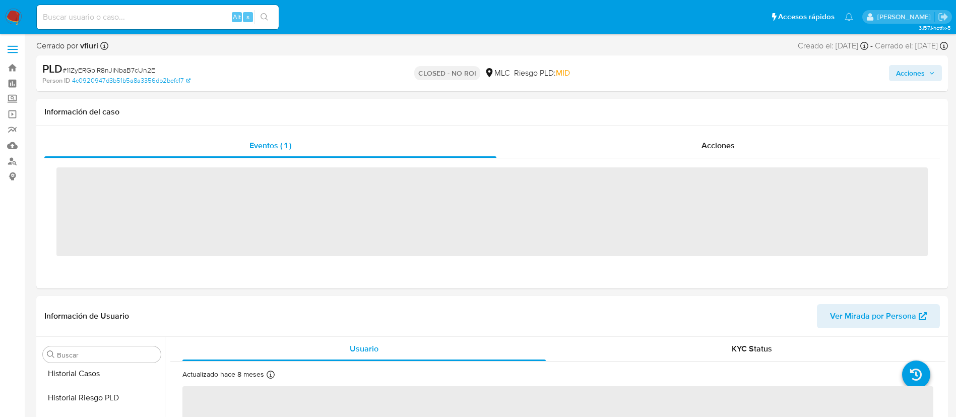
scroll to position [426, 0]
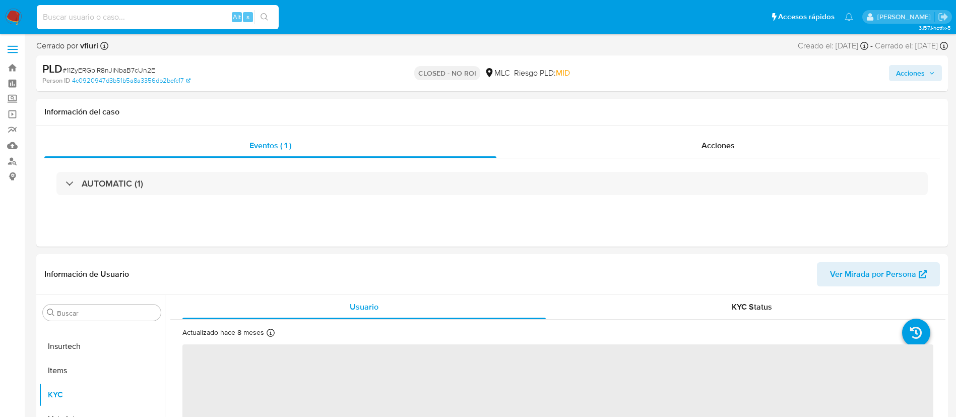
click at [167, 12] on input at bounding box center [158, 17] width 242 height 13
paste input "CwD333jQmF9YV5F7XPdKejYn"
type input "CwD333jQmF9YV5F7XPdKejYn"
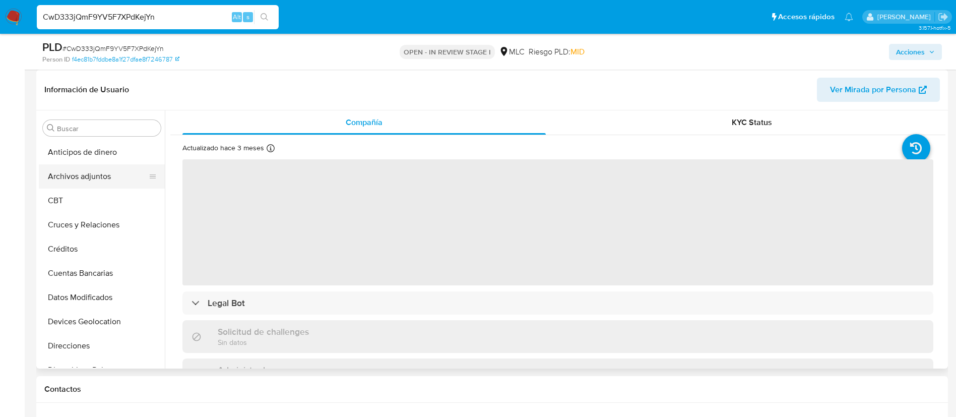
click at [86, 171] on button "Archivos adjuntos" at bounding box center [98, 176] width 118 height 24
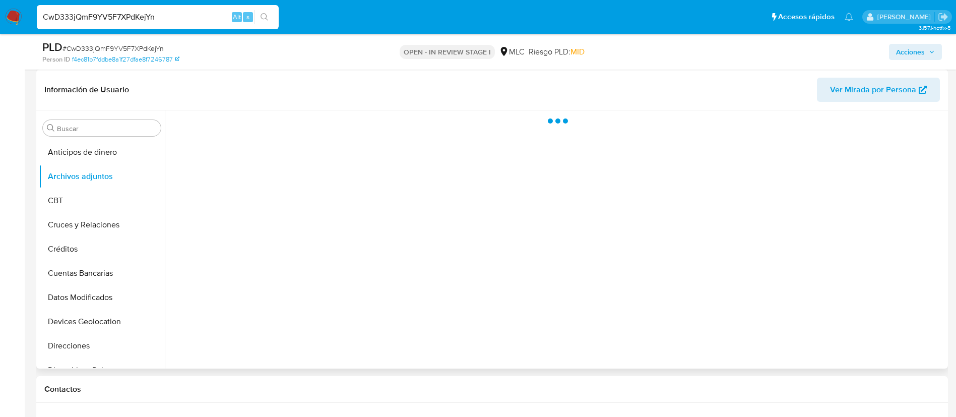
select select "10"
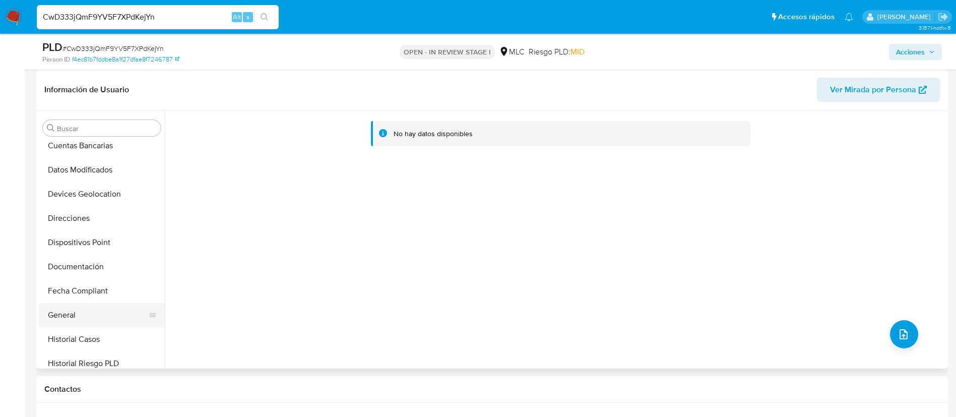
scroll to position [151, 0]
click at [68, 293] on button "General" at bounding box center [98, 291] width 118 height 24
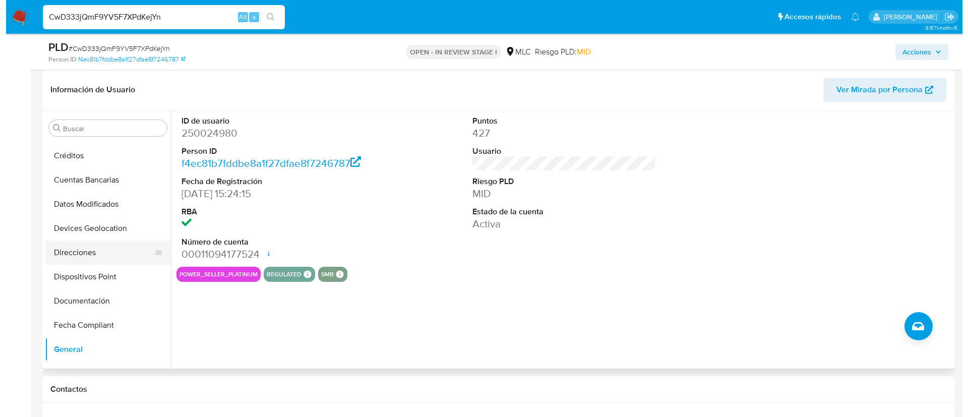
scroll to position [0, 0]
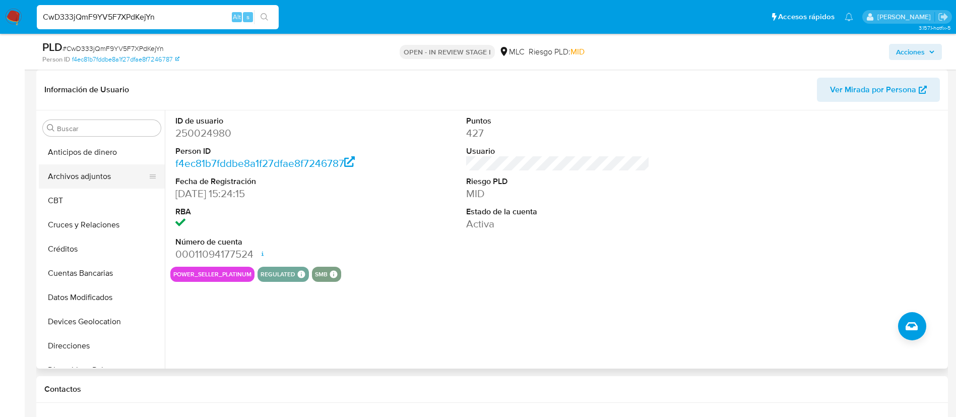
click at [85, 170] on button "Archivos adjuntos" at bounding box center [98, 176] width 118 height 24
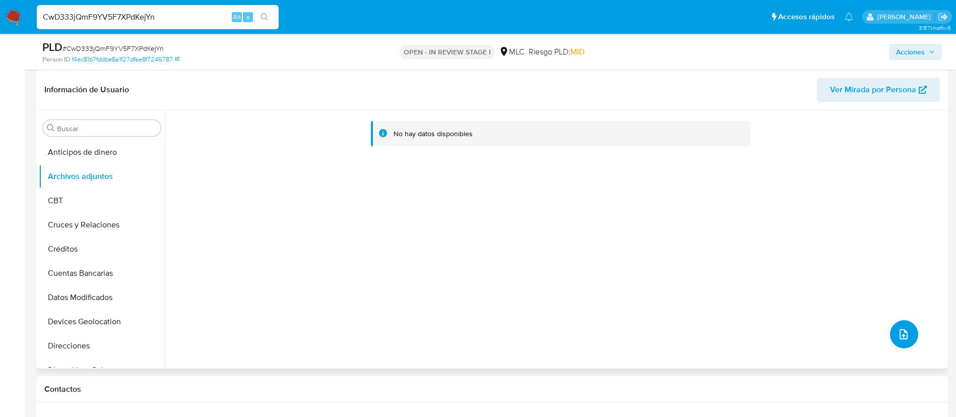
click at [912, 331] on button "upload-file" at bounding box center [904, 334] width 28 height 28
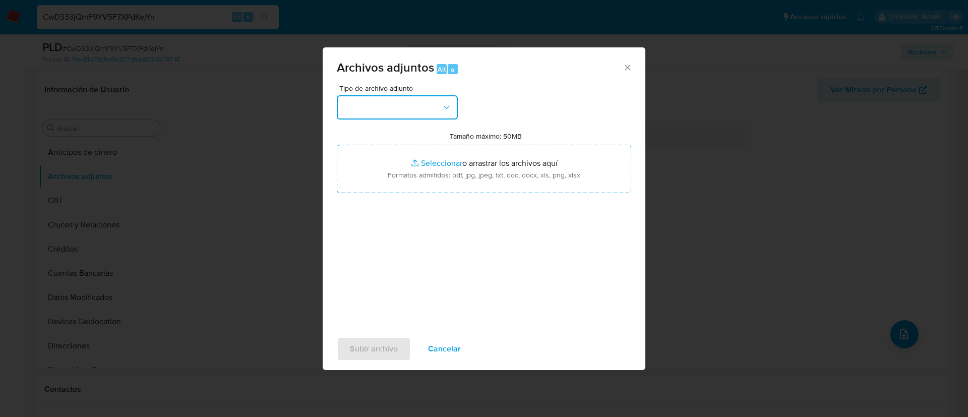
click at [361, 115] on button "button" at bounding box center [397, 107] width 121 height 24
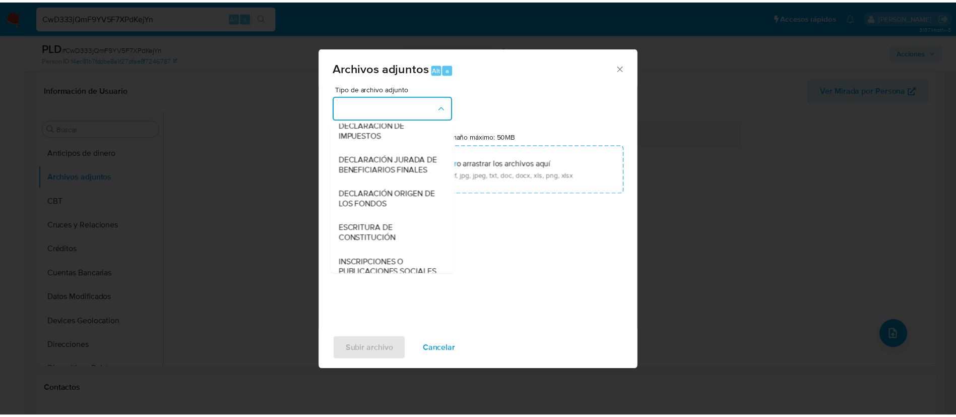
scroll to position [117, 0]
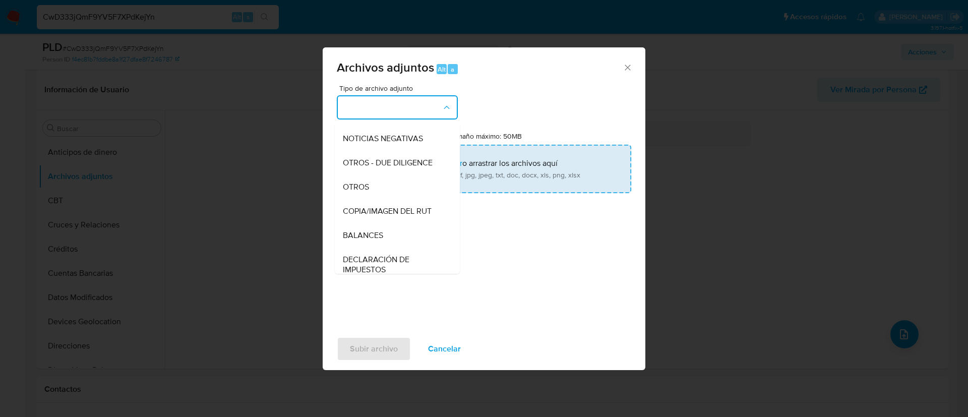
drag, startPoint x: 385, startPoint y: 196, endPoint x: 446, endPoint y: 174, distance: 64.3
click at [385, 195] on div "OTROS" at bounding box center [394, 187] width 103 height 24
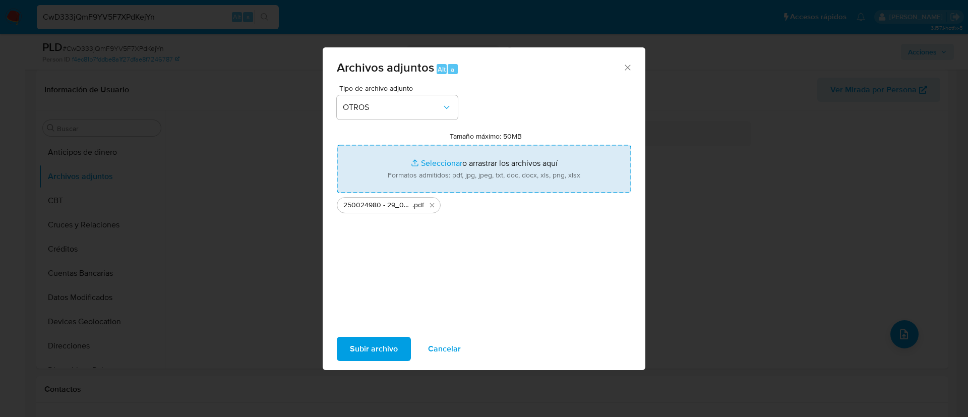
type input "C:\fakepath\Tabla 250024980.xlsx"
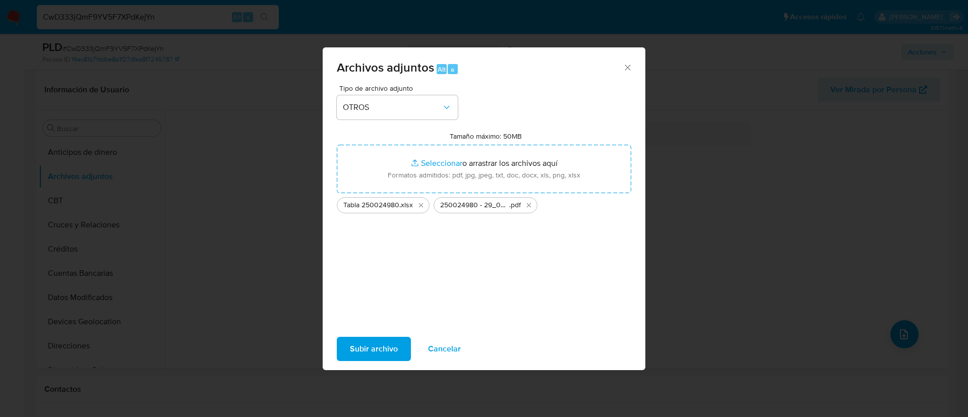
click at [359, 348] on span "Subir archivo" at bounding box center [374, 349] width 48 height 22
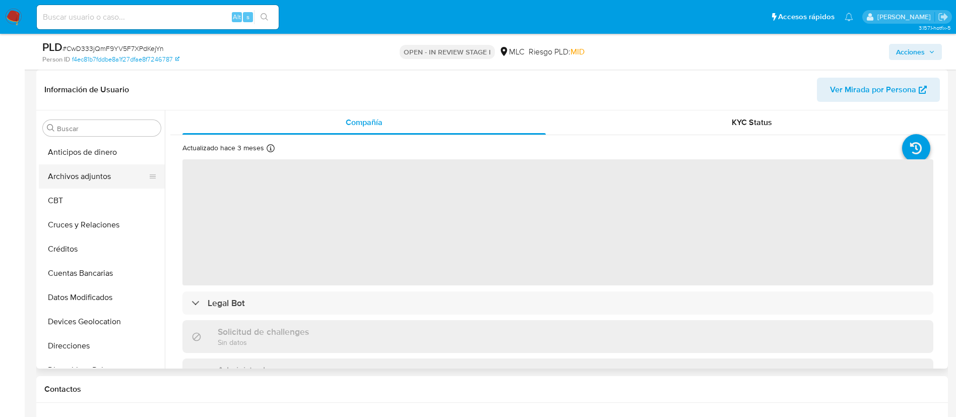
select select "10"
click at [89, 186] on button "Archivos adjuntos" at bounding box center [98, 176] width 118 height 24
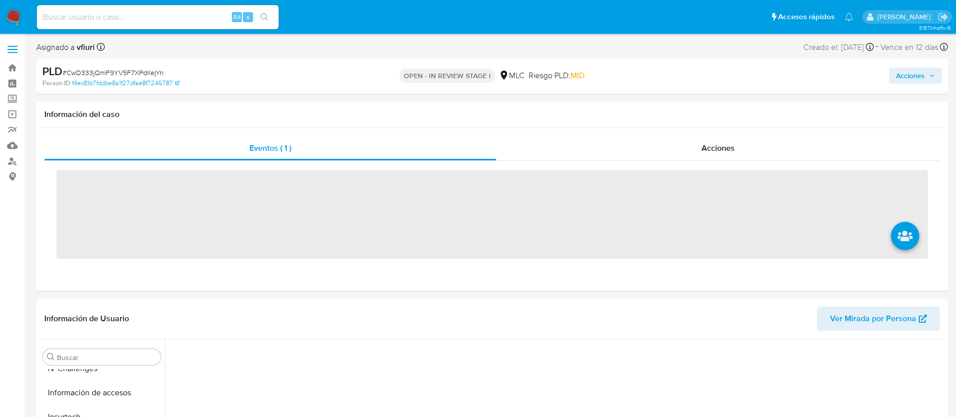
scroll to position [426, 0]
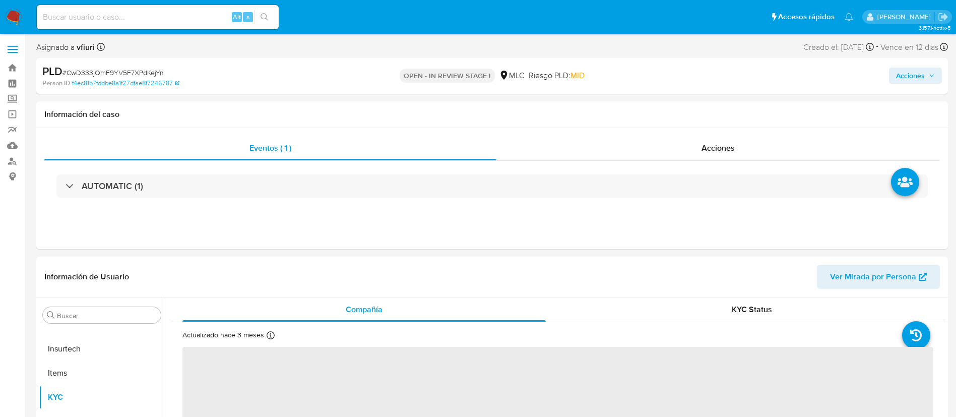
select select "10"
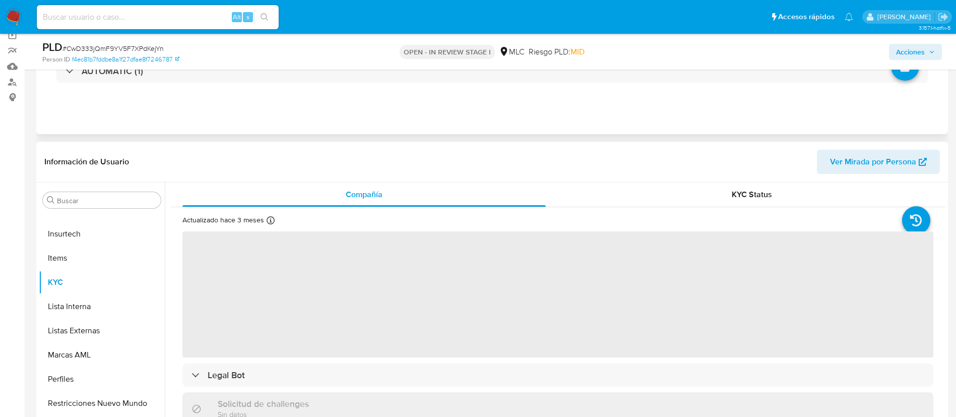
scroll to position [227, 0]
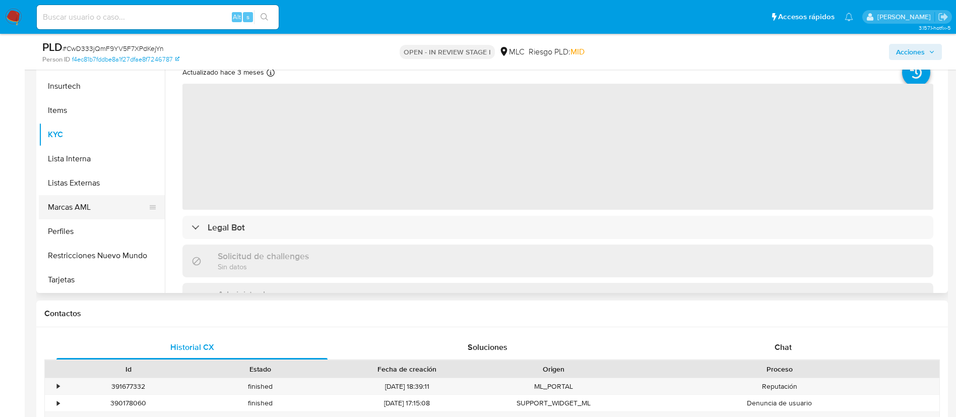
select select "10"
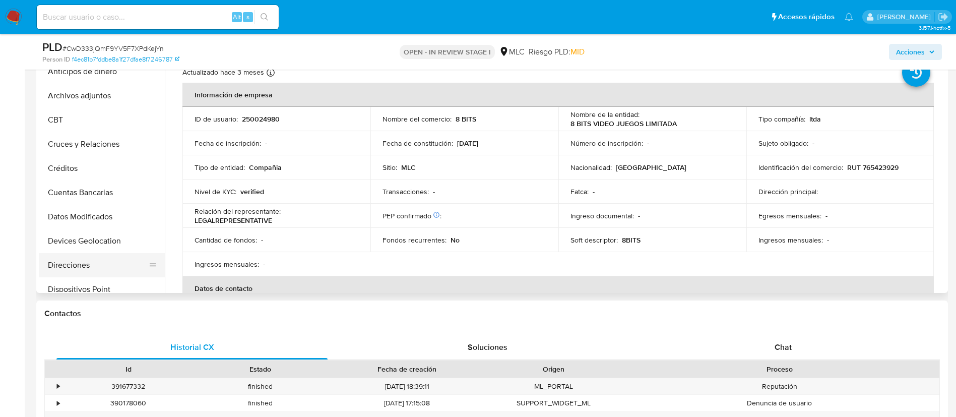
scroll to position [0, 0]
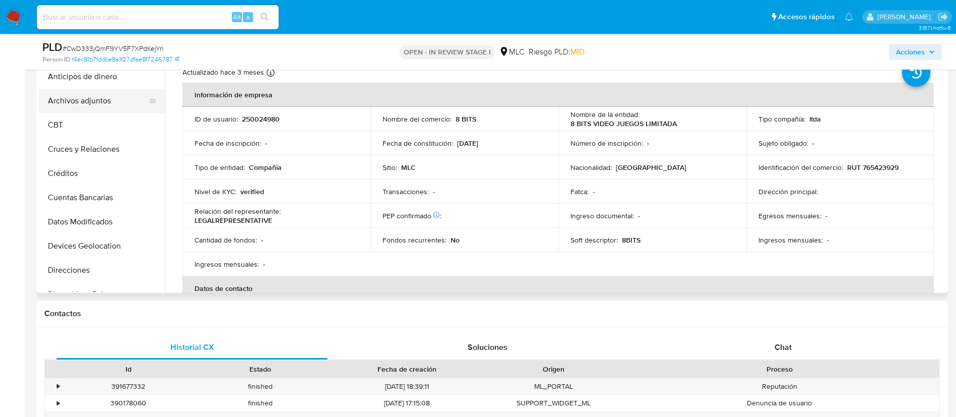
click at [120, 101] on button "Archivos adjuntos" at bounding box center [98, 101] width 118 height 24
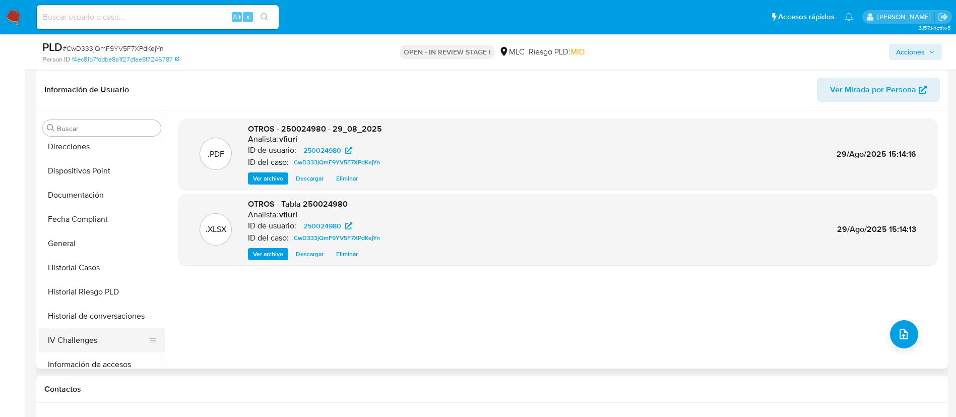
scroll to position [378, 0]
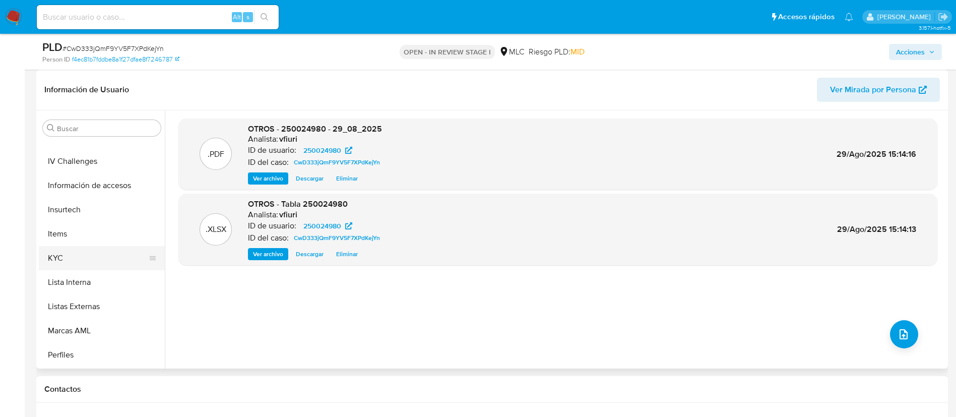
click at [77, 247] on button "KYC" at bounding box center [98, 258] width 118 height 24
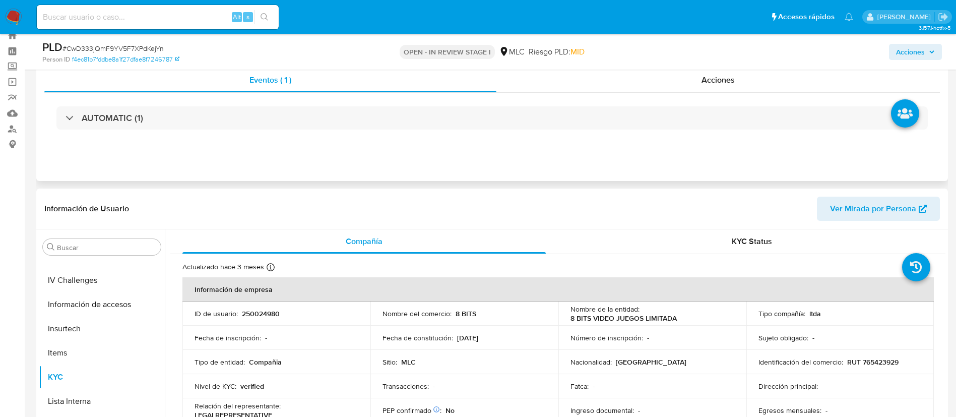
scroll to position [0, 0]
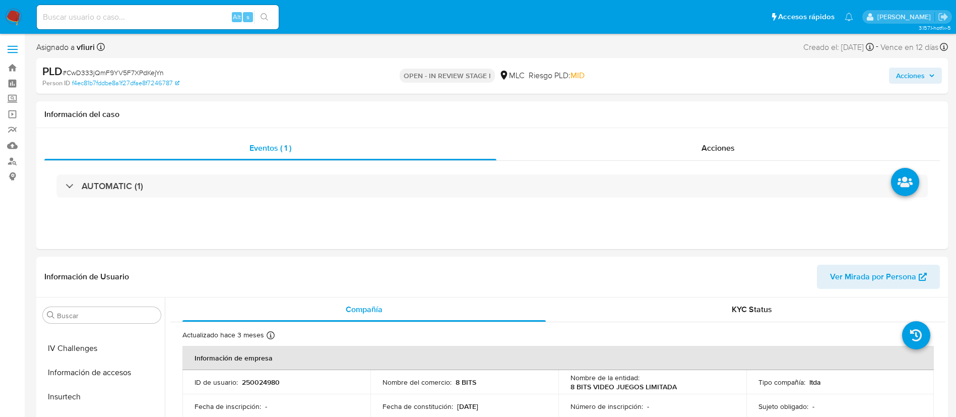
click at [925, 83] on button "Acciones" at bounding box center [915, 76] width 53 height 16
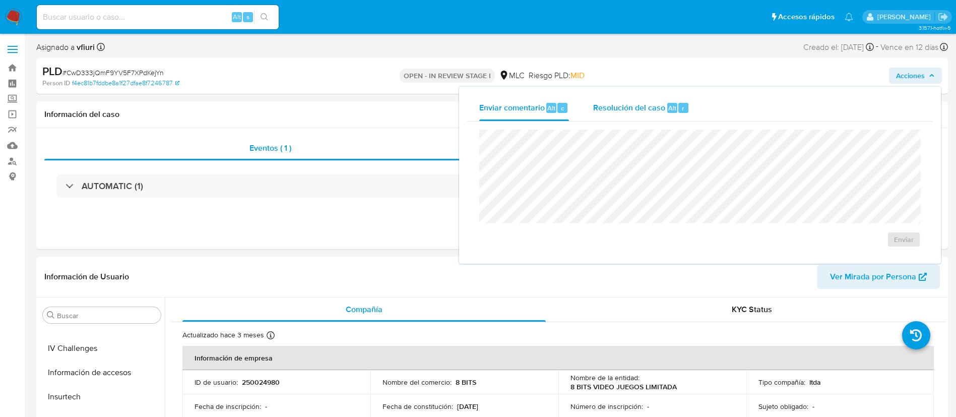
click at [661, 102] on span "Resolución del caso" at bounding box center [629, 108] width 72 height 12
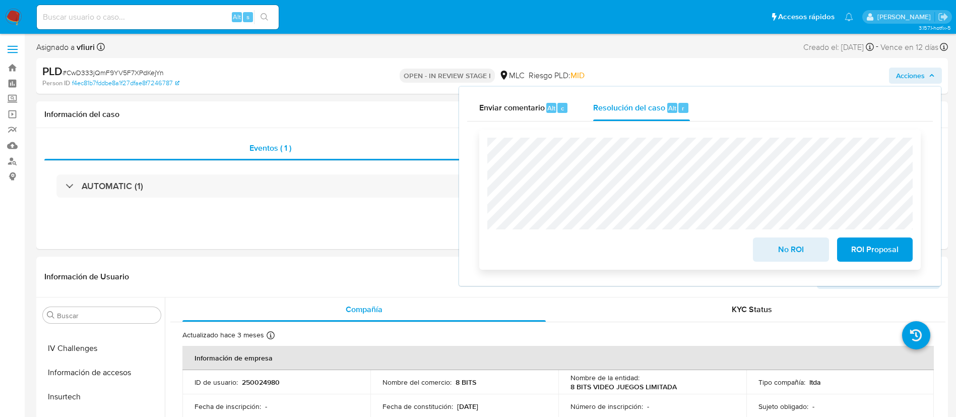
click at [776, 243] on span "No ROI" at bounding box center [790, 249] width 49 height 22
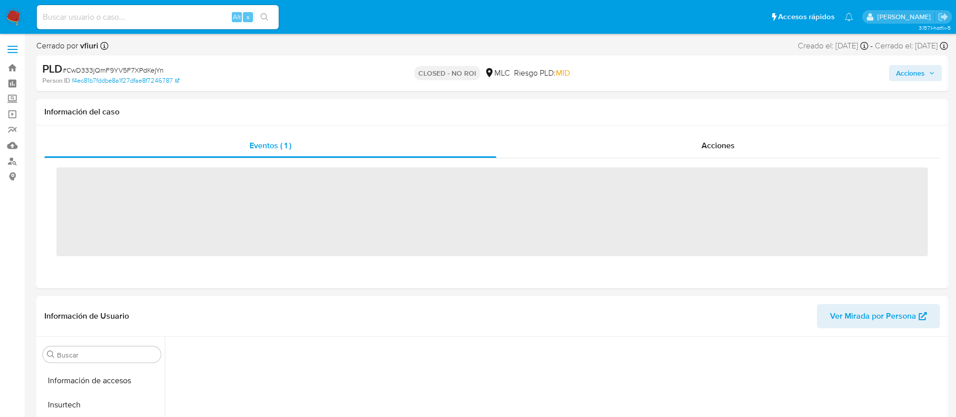
scroll to position [426, 0]
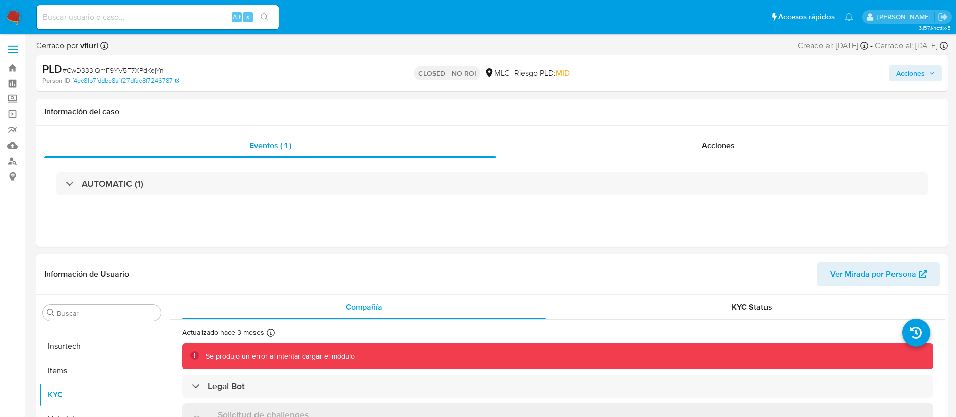
select select "10"
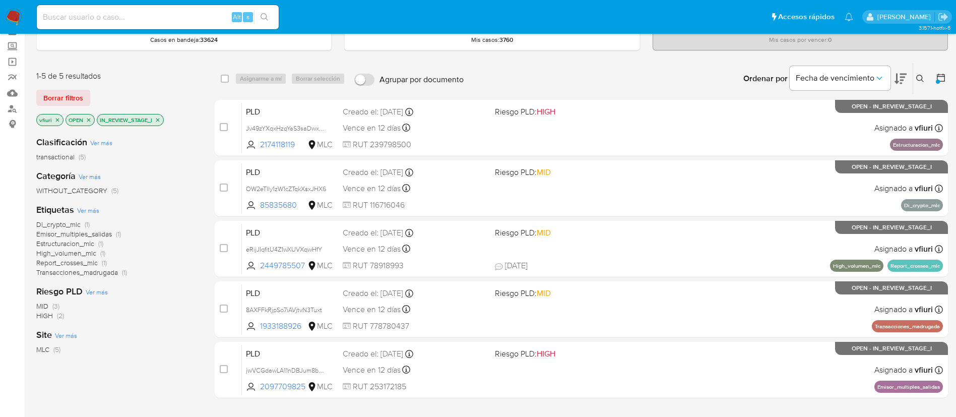
scroll to position [76, 0]
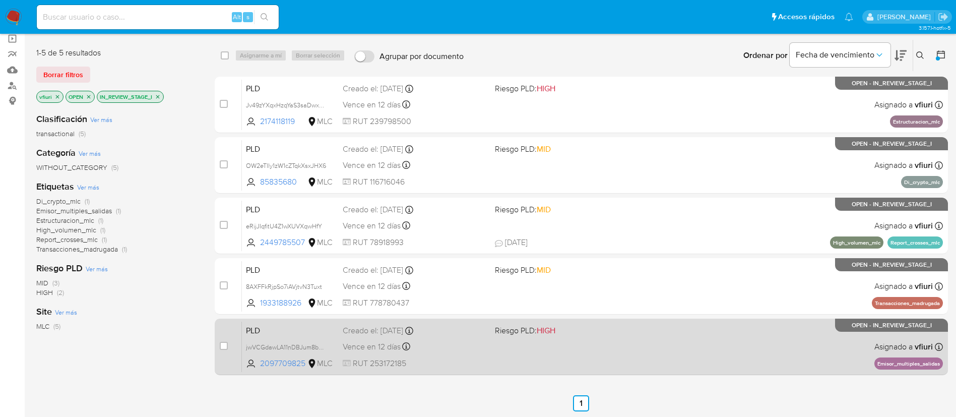
click at [475, 360] on span "RUT 253172185" at bounding box center [415, 363] width 144 height 11
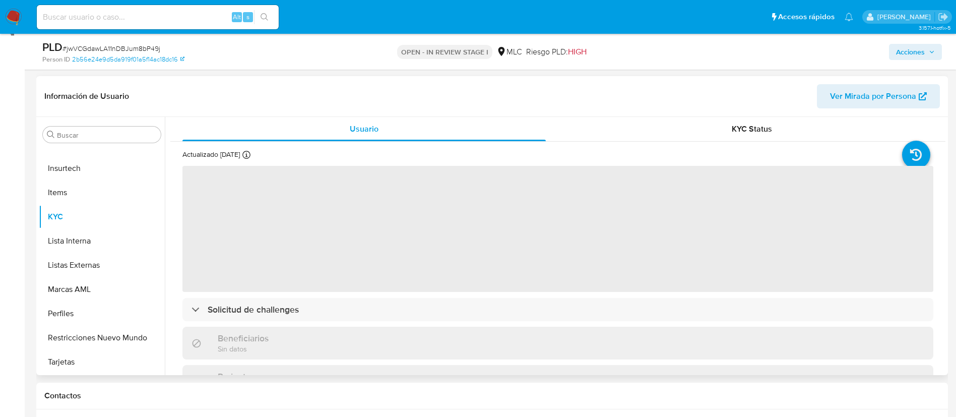
scroll to position [151, 0]
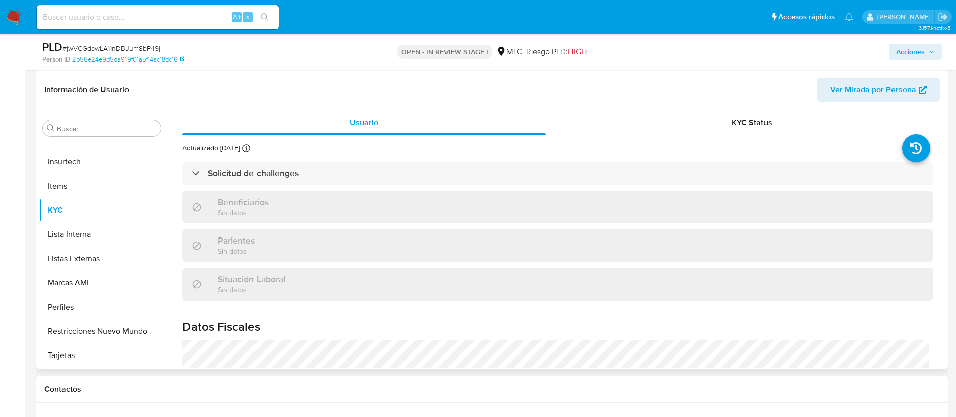
select select "10"
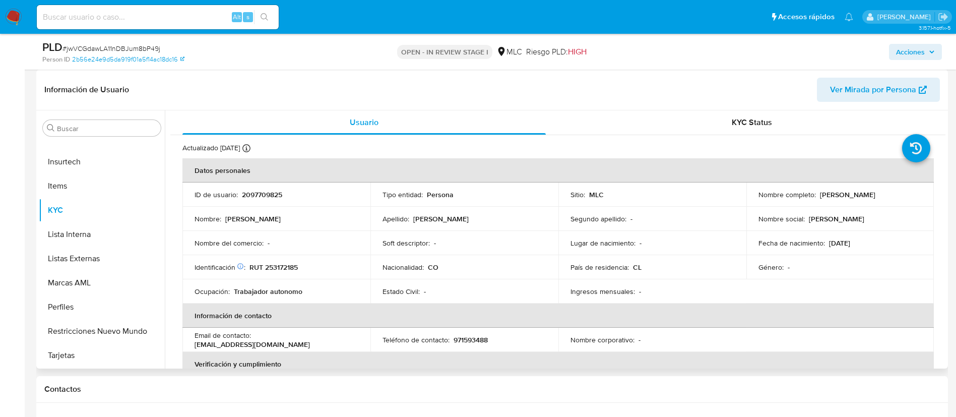
click at [264, 196] on p "2097709825" at bounding box center [262, 194] width 40 height 9
copy p "2097709825"
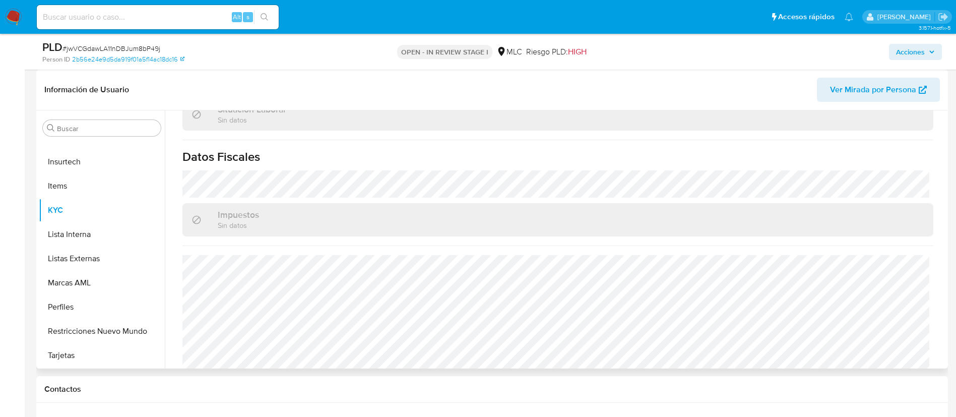
scroll to position [378, 0]
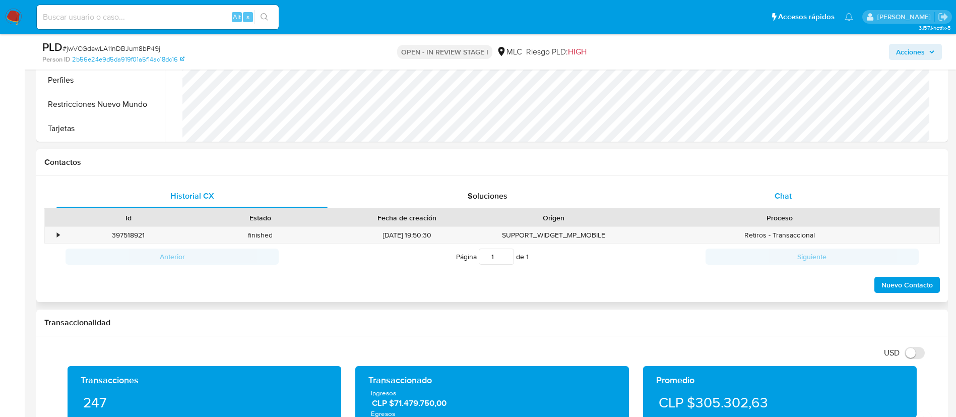
click at [771, 205] on div "Chat" at bounding box center [783, 196] width 271 height 24
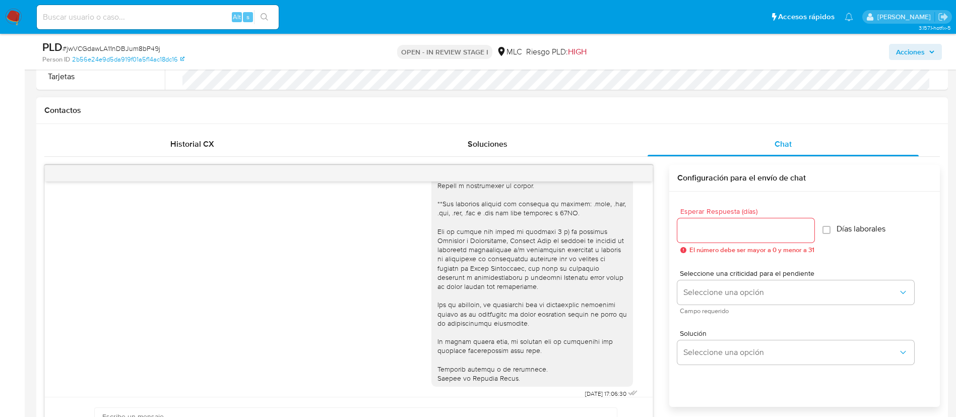
scroll to position [454, 0]
